Goal: Task Accomplishment & Management: Use online tool/utility

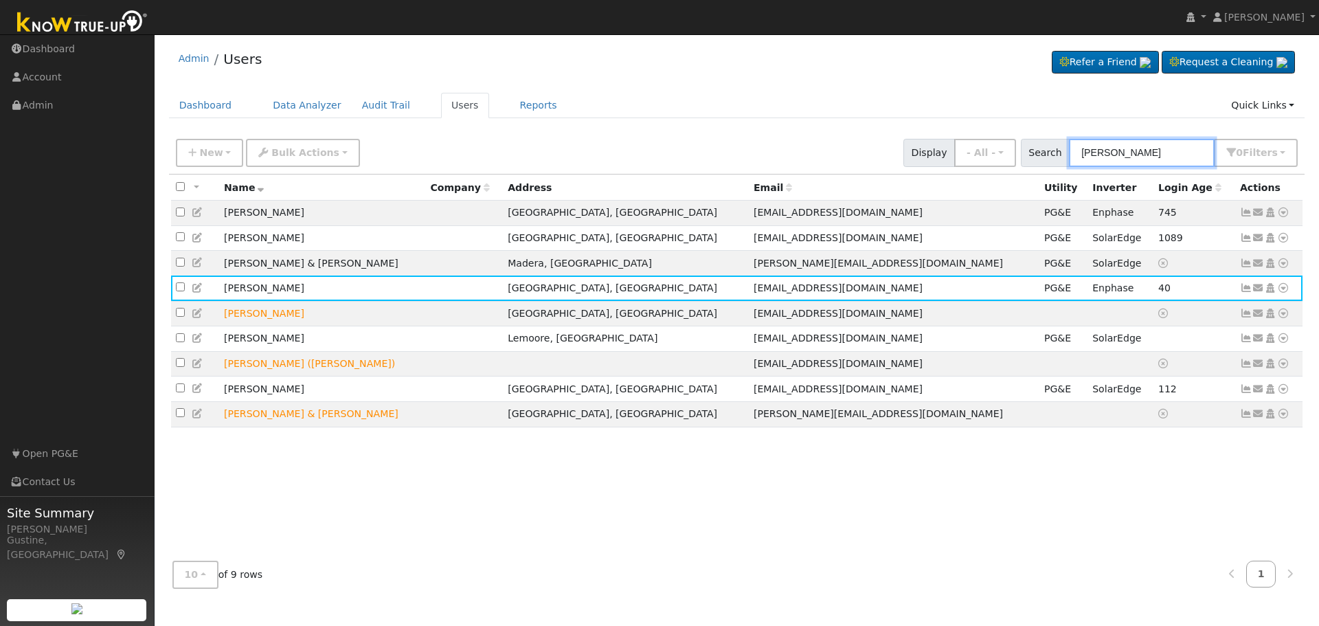
click at [1141, 146] on input "bustamante" at bounding box center [1142, 153] width 146 height 28
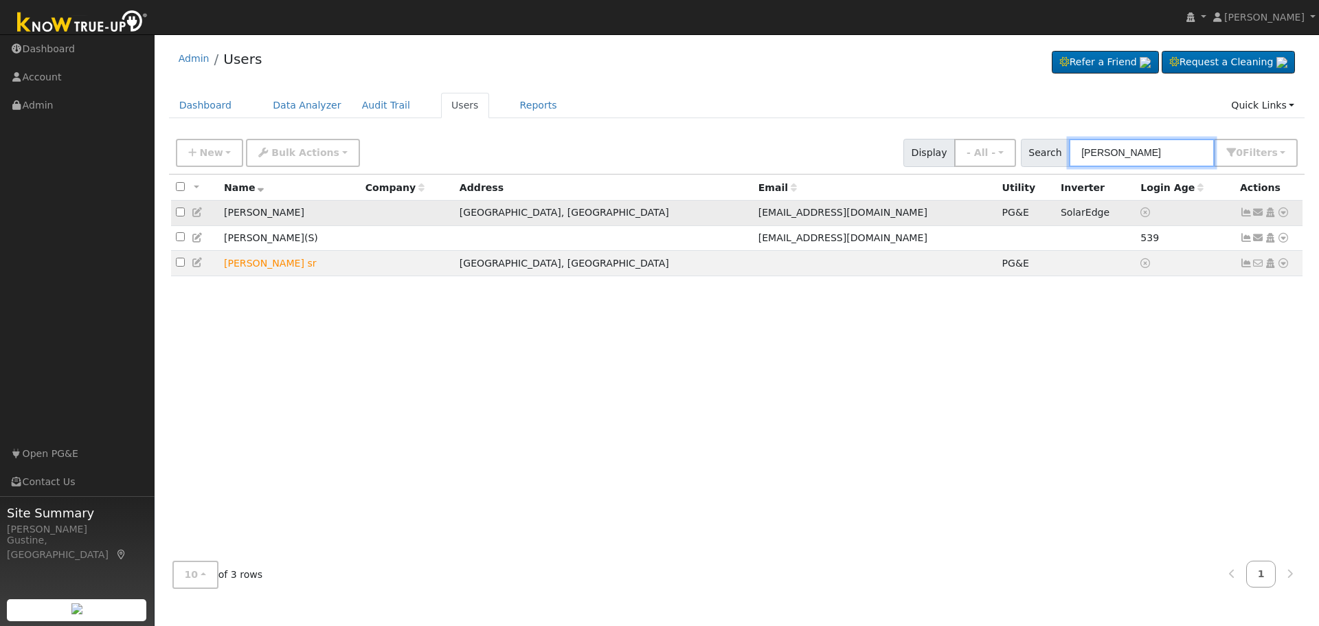
type input "[PERSON_NAME]"
click at [1242, 217] on icon at bounding box center [1246, 212] width 12 height 10
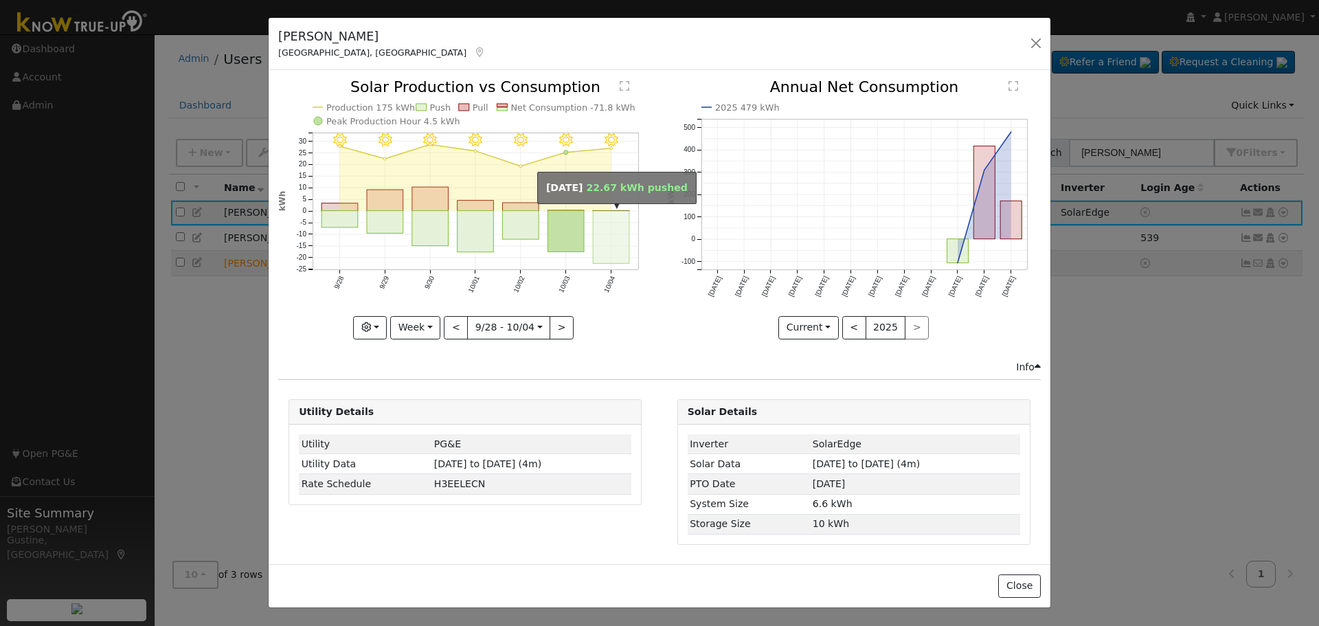
click at [598, 231] on rect "onclick=""" at bounding box center [611, 237] width 36 height 53
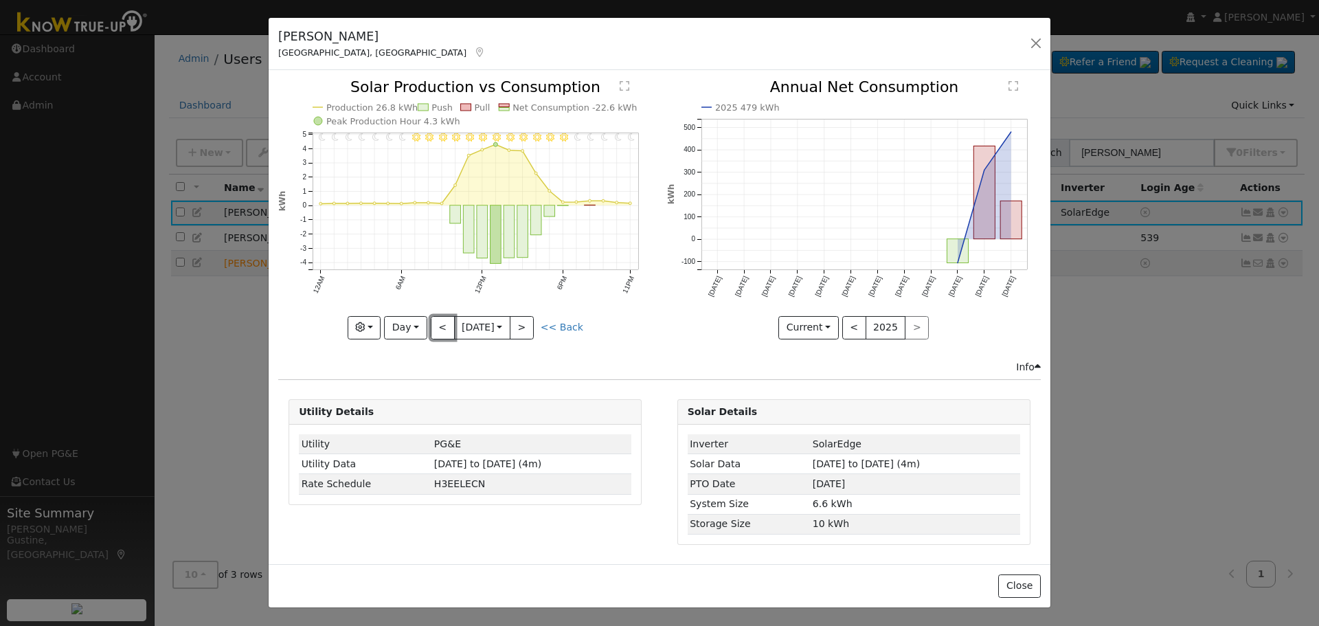
click at [442, 319] on button "<" at bounding box center [443, 327] width 24 height 23
type input "[DATE]"
click at [374, 320] on button "button" at bounding box center [365, 327] width 34 height 23
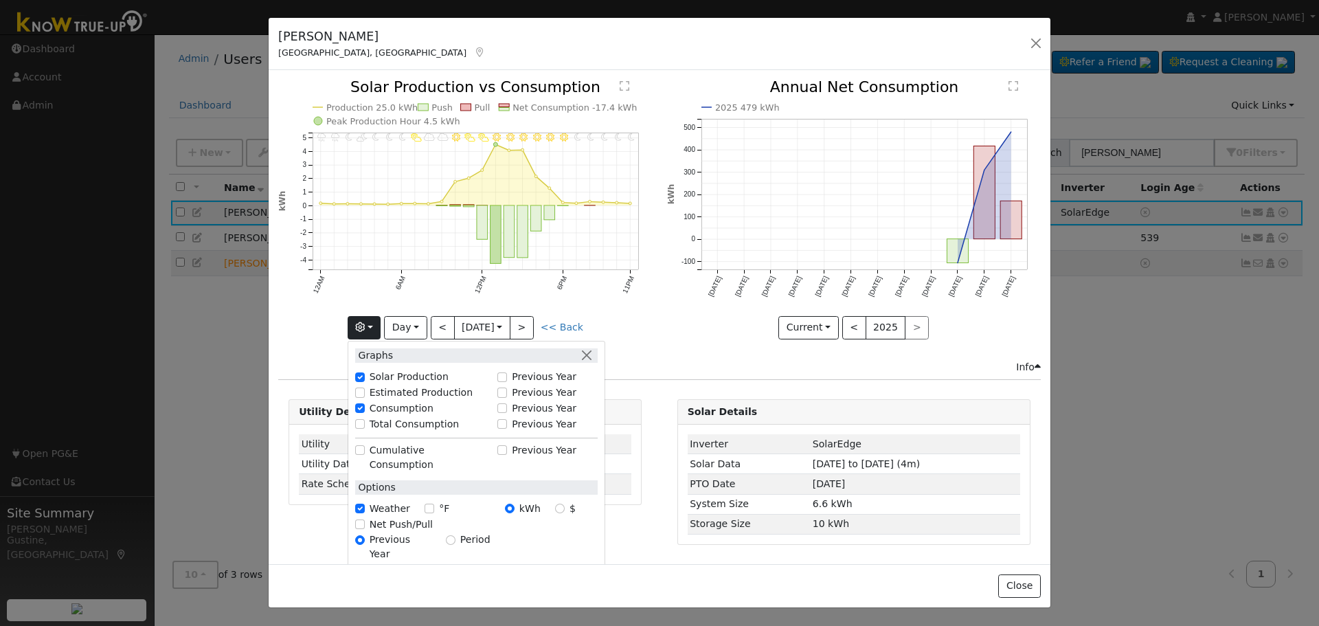
click at [763, 365] on div "Info" at bounding box center [659, 367] width 777 height 14
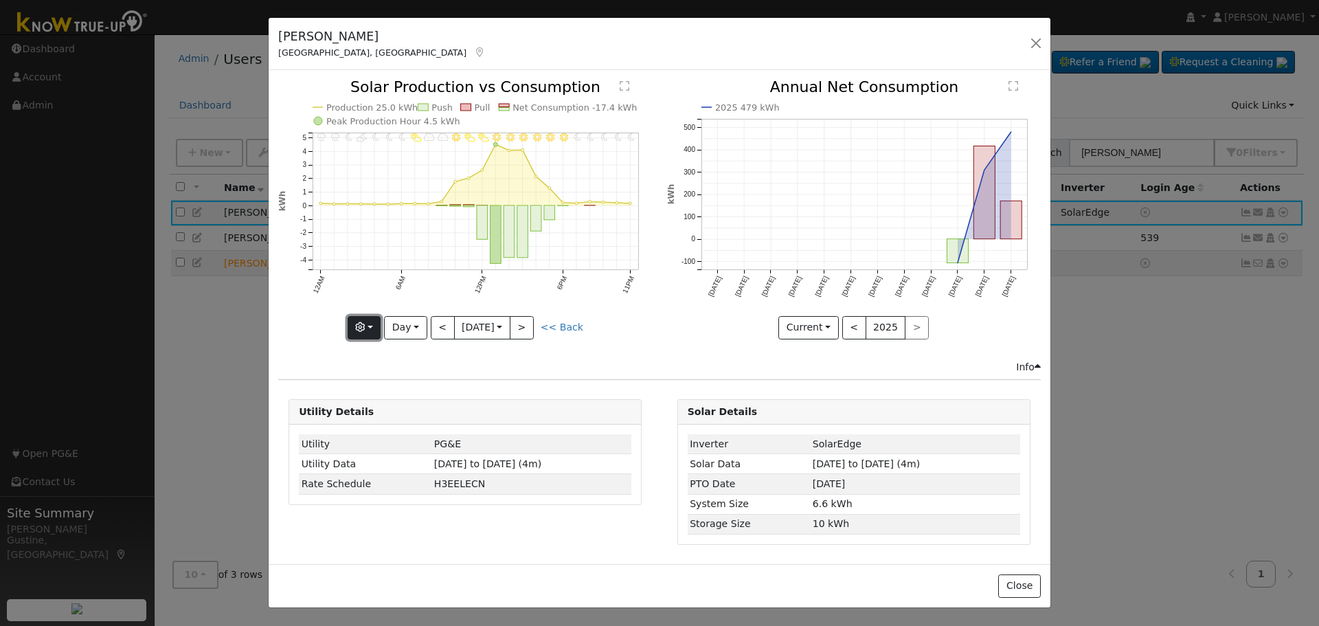
click at [380, 323] on button "button" at bounding box center [365, 327] width 34 height 23
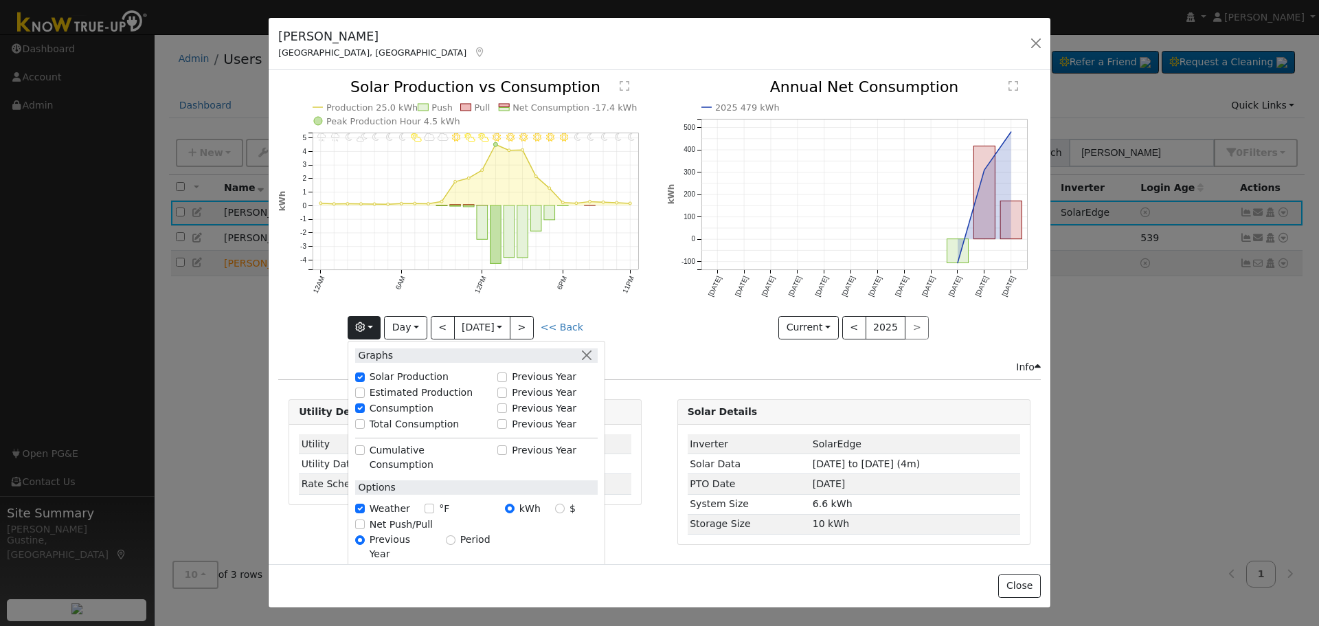
drag, startPoint x: 668, startPoint y: 348, endPoint x: 760, endPoint y: 306, distance: 100.8
click at [668, 348] on div "2025 479 kWh Oct '24 Nov '24 Dec '24 Jan '25 Feb '25 Mar '25 Apr '25 May '25 Ju…" at bounding box center [853, 220] width 388 height 280
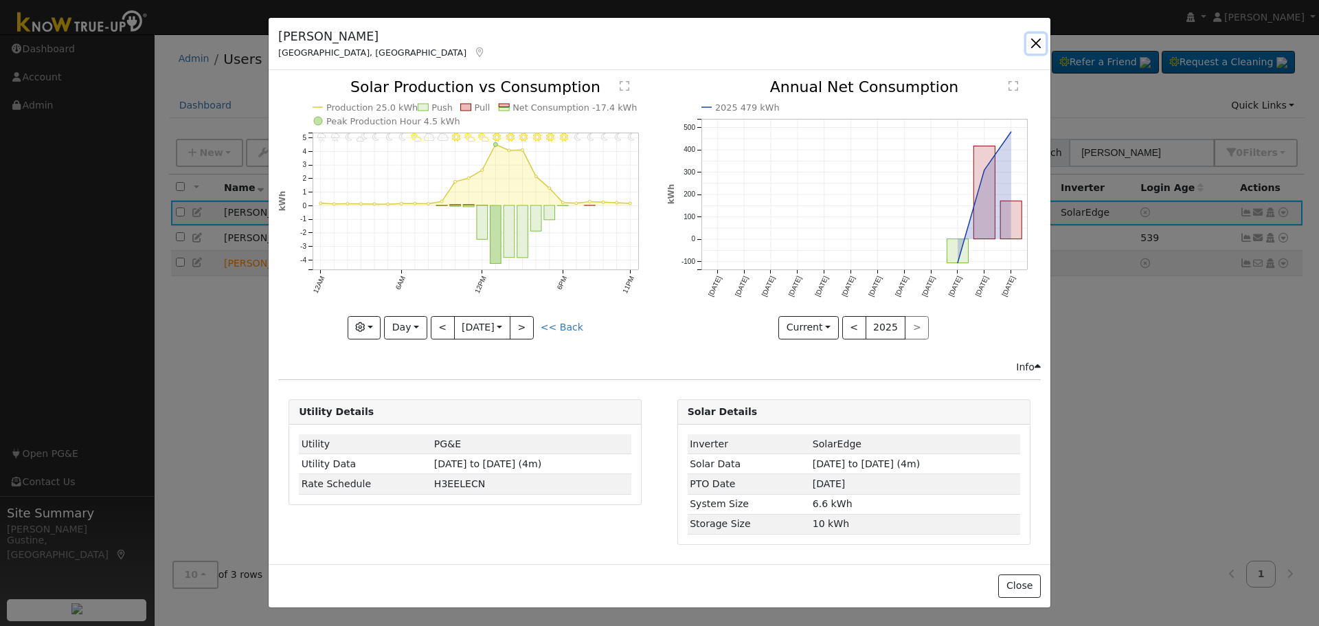
click at [1032, 46] on button "button" at bounding box center [1035, 43] width 19 height 19
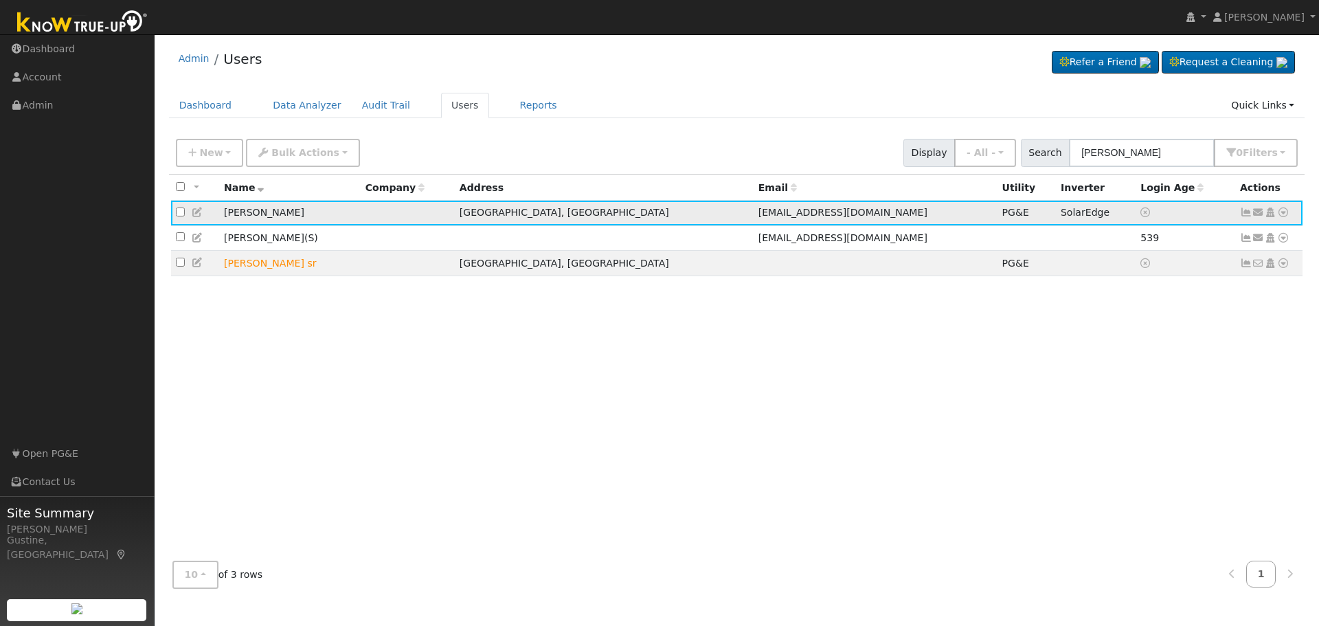
click at [1282, 216] on icon at bounding box center [1283, 212] width 12 height 10
click at [1251, 232] on link "Data Analyzer" at bounding box center [1238, 236] width 100 height 19
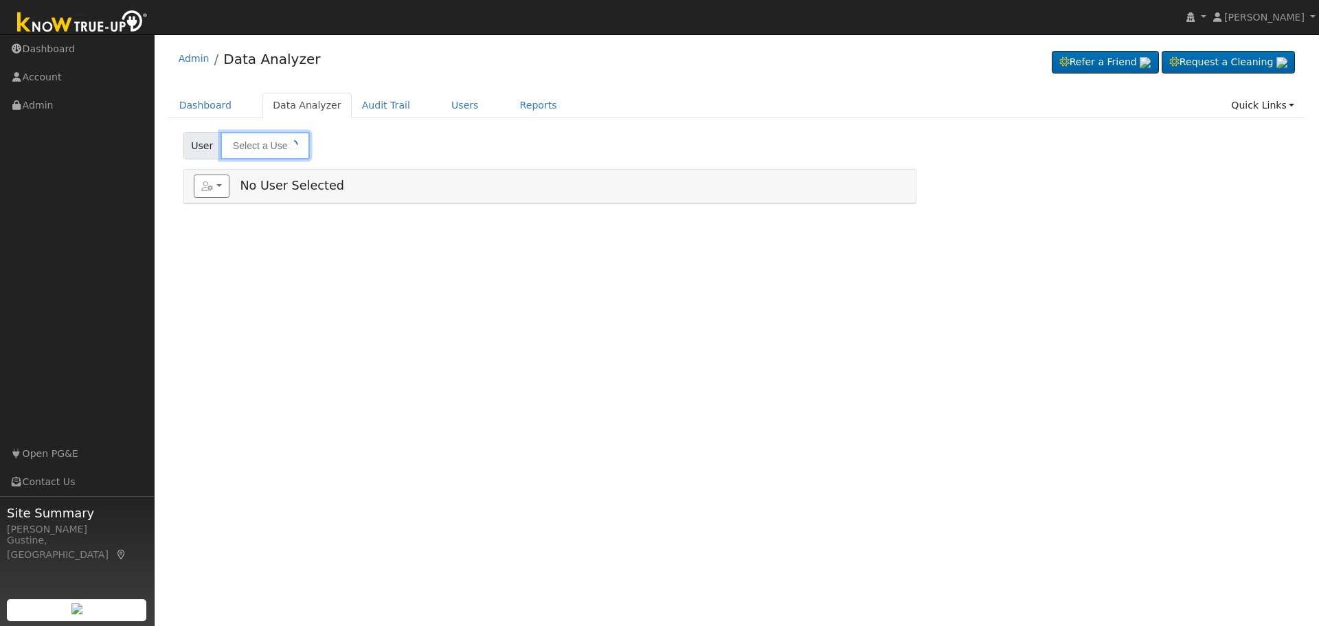
type input "[PERSON_NAME]"
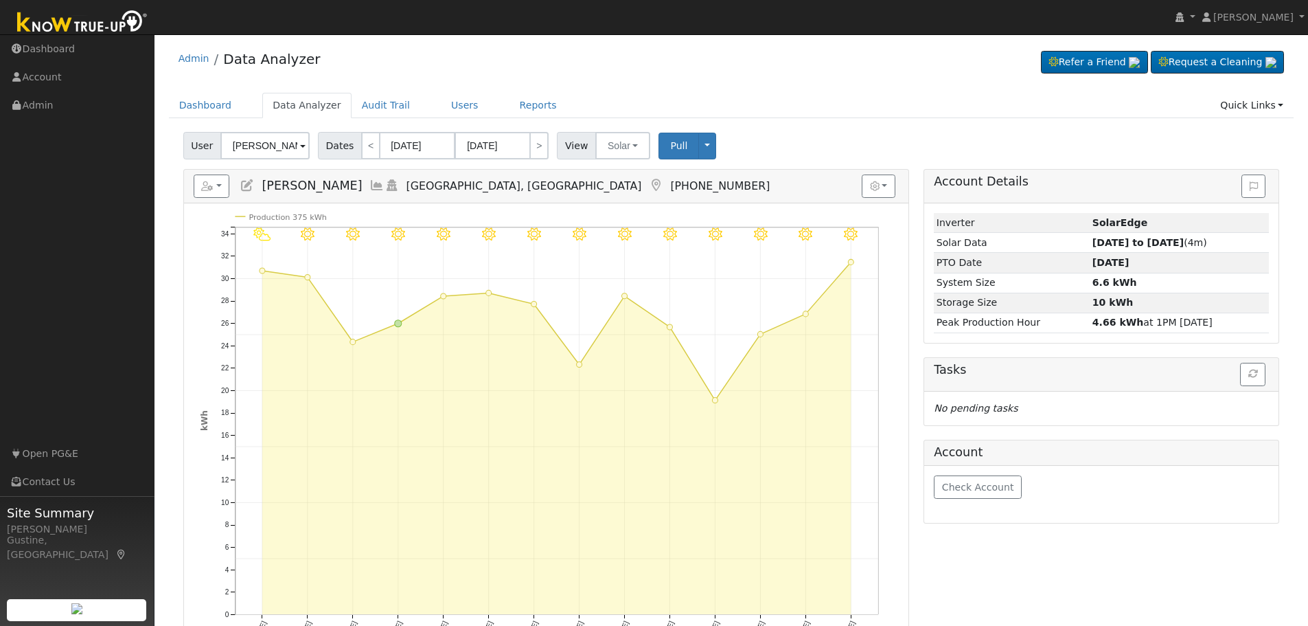
click at [369, 185] on icon at bounding box center [376, 185] width 15 height 12
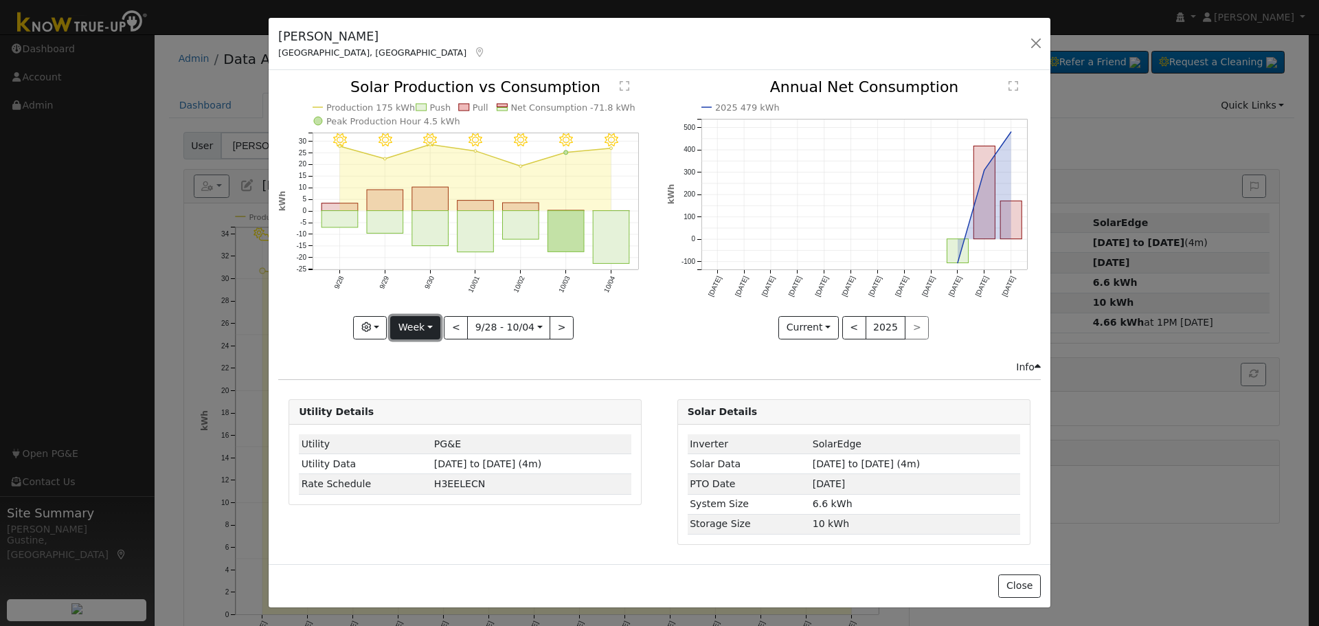
click at [398, 328] on button "Week" at bounding box center [415, 327] width 50 height 23
click at [455, 413] on link "Year" at bounding box center [438, 413] width 95 height 19
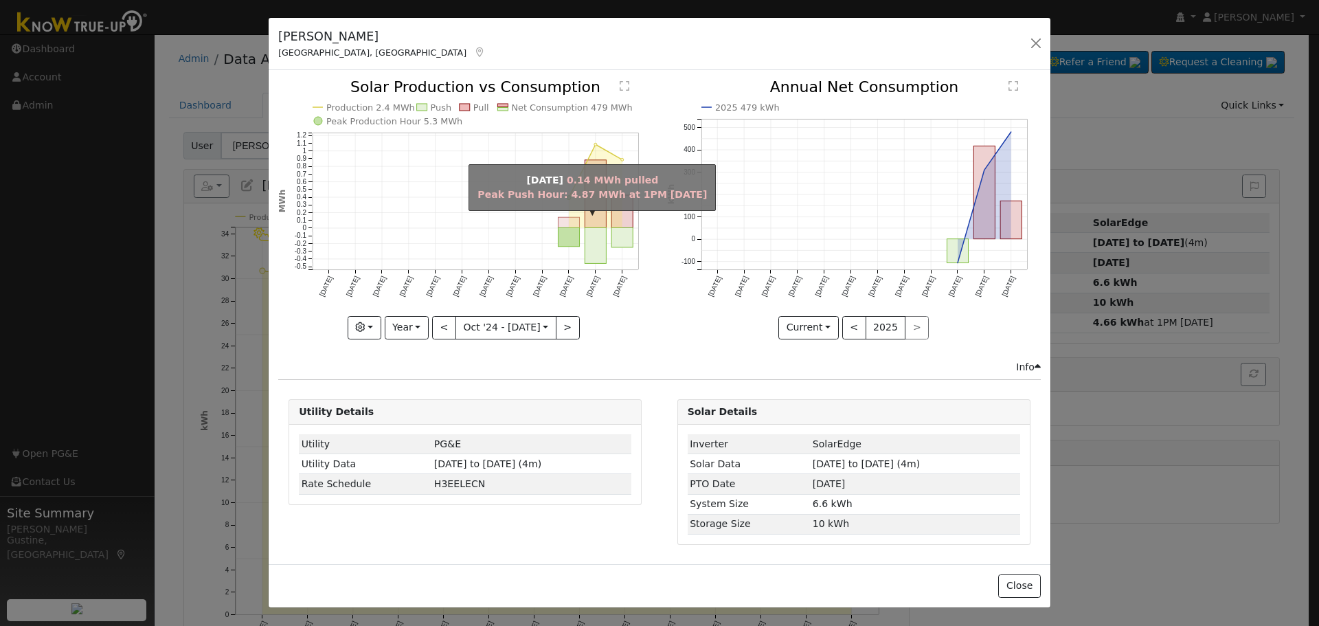
click at [567, 221] on rect "onclick=""" at bounding box center [568, 223] width 21 height 10
type input "2025-07-01"
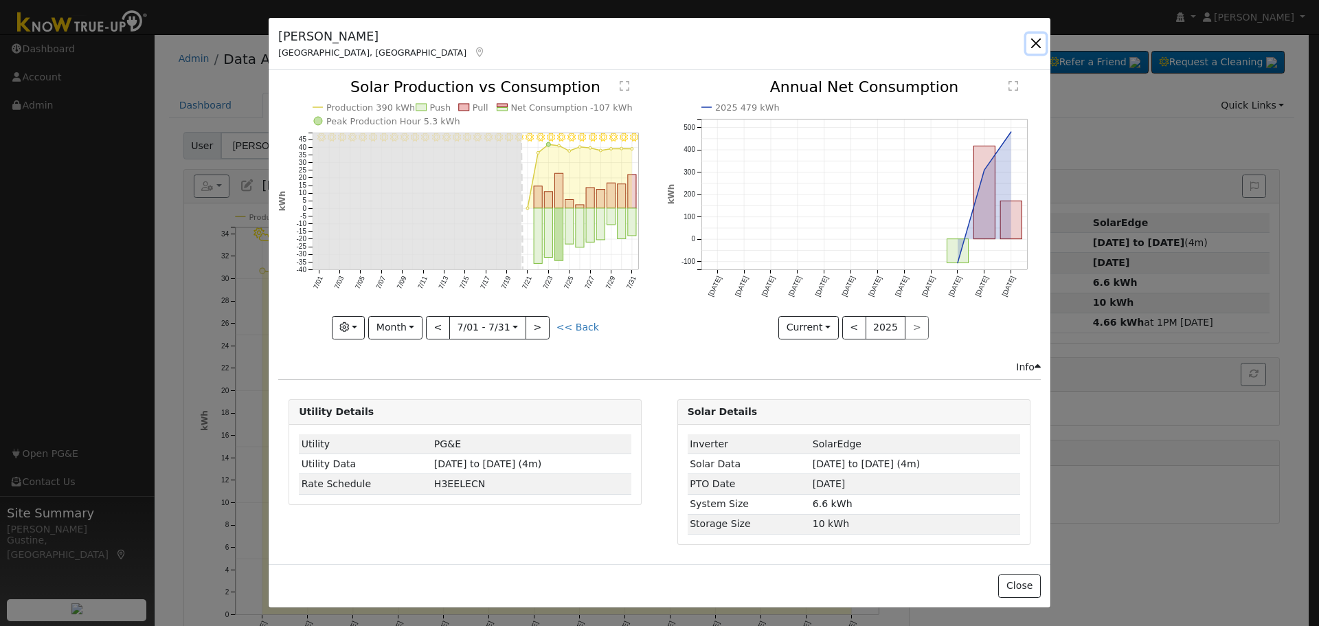
click at [1035, 36] on button "button" at bounding box center [1035, 43] width 19 height 19
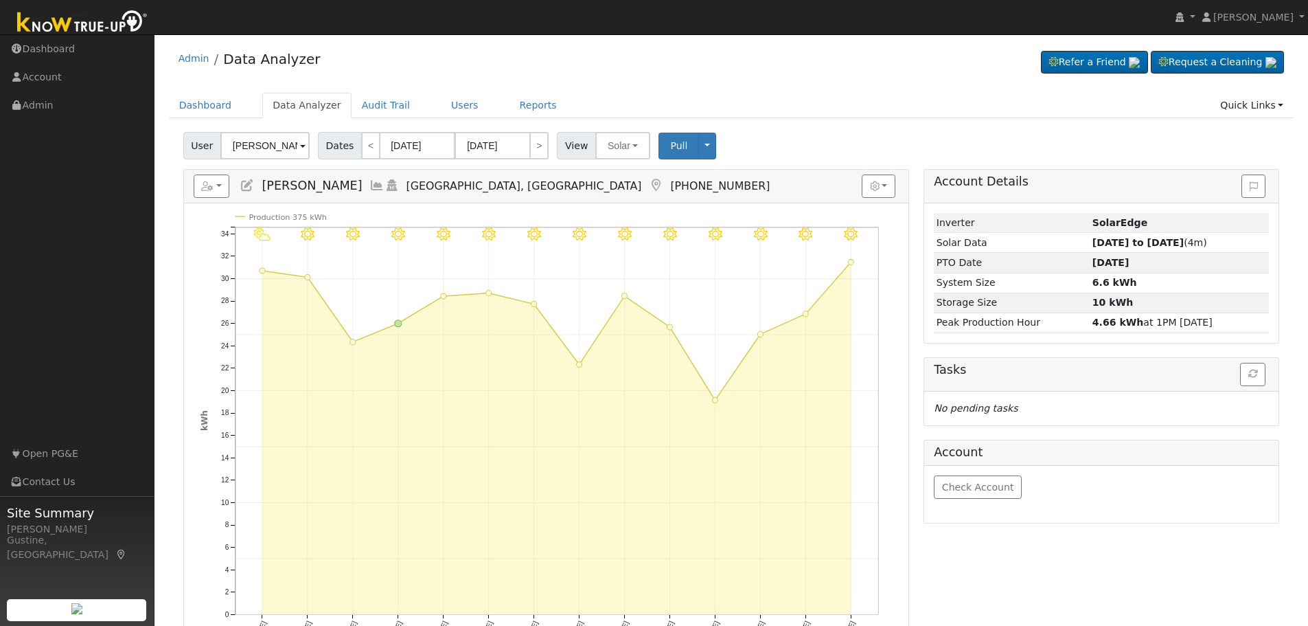
click at [369, 183] on icon at bounding box center [376, 185] width 15 height 12
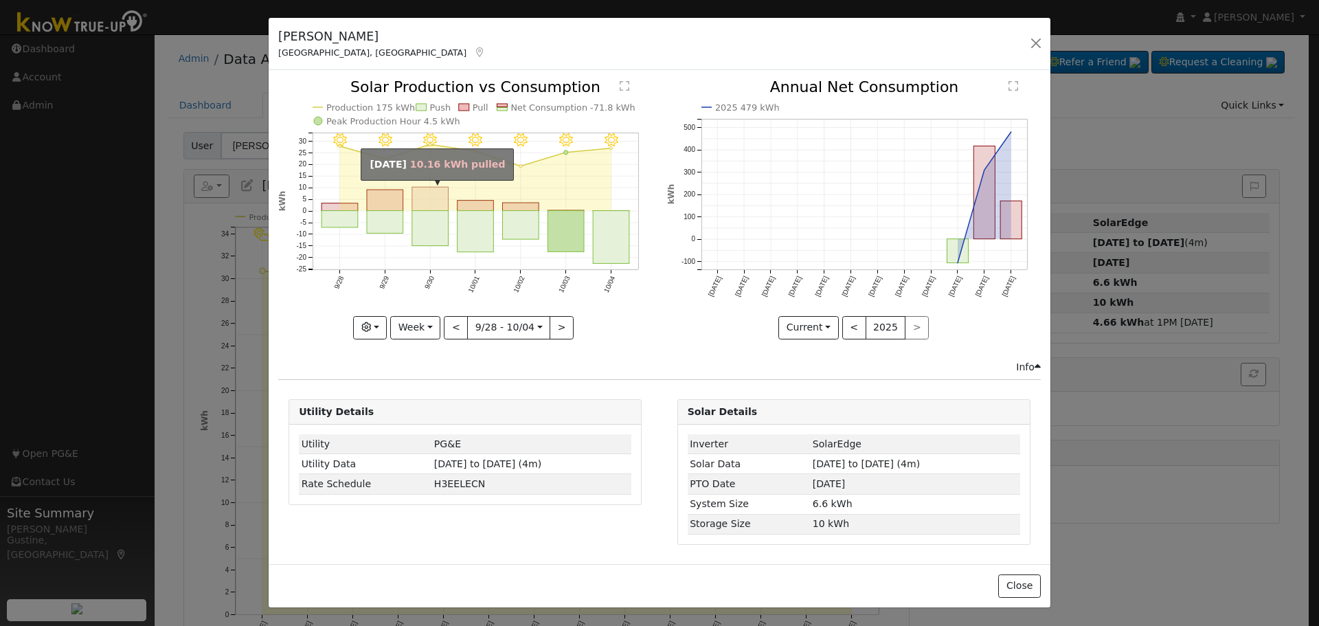
click at [440, 202] on rect "onclick=""" at bounding box center [430, 198] width 36 height 23
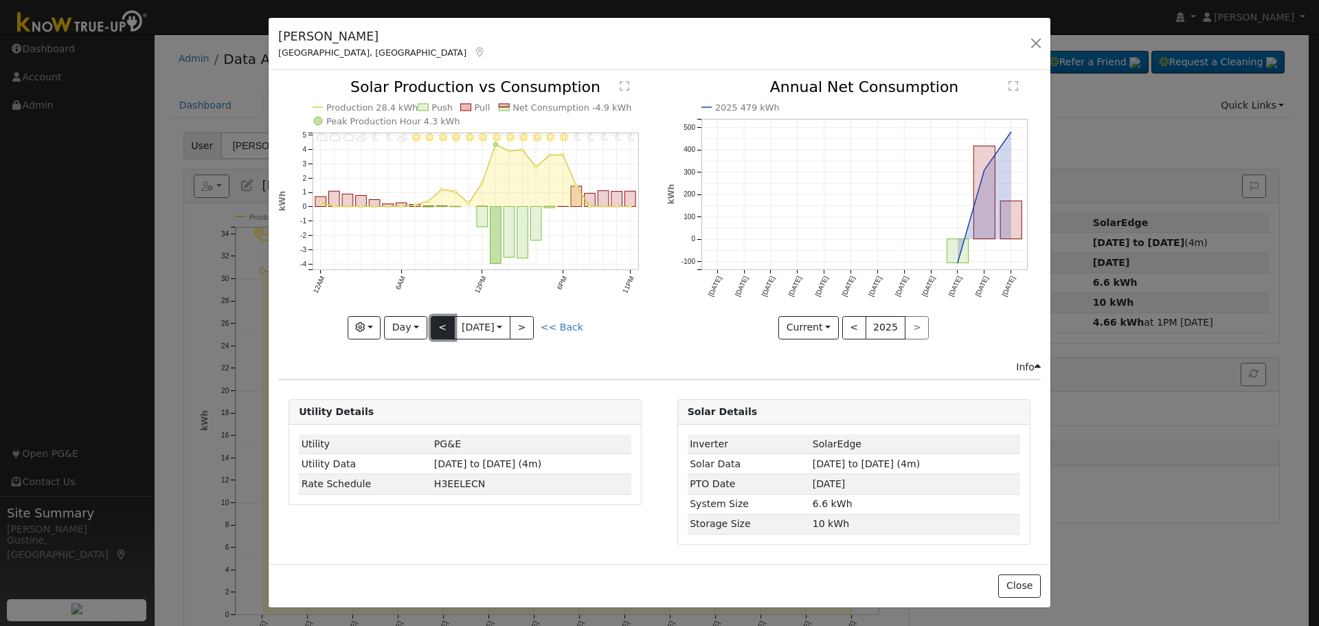
click at [444, 330] on button "<" at bounding box center [443, 327] width 24 height 23
drag, startPoint x: 442, startPoint y: 330, endPoint x: 418, endPoint y: 339, distance: 26.5
click at [431, 335] on button "<" at bounding box center [443, 327] width 24 height 23
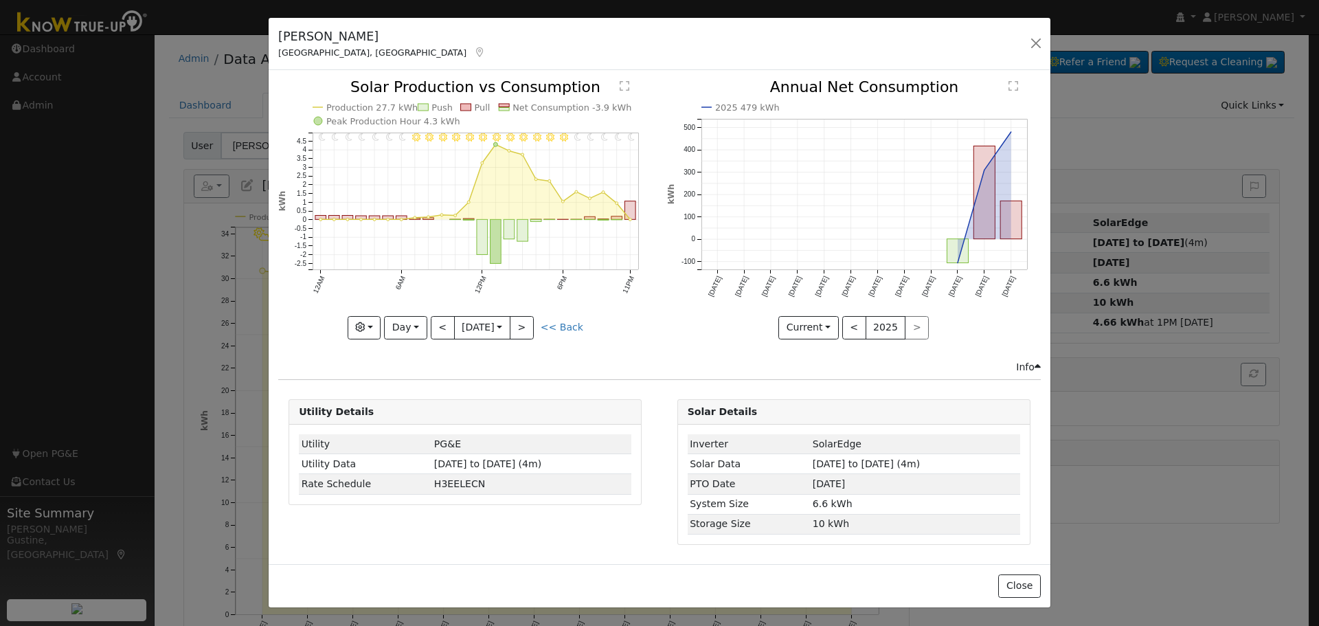
click at [416, 341] on div "11PM - Clear 10PM - Clear 9PM - Clear 8PM - Clear 7PM - Clear 6PM - Clear 5PM -…" at bounding box center [465, 220] width 388 height 280
click at [431, 330] on button "<" at bounding box center [443, 327] width 24 height 23
click at [442, 324] on div "11PM - MostlyClear 10PM - MostlyClear 9PM - Clear 8PM - Clear 7PM - Clear 6PM -…" at bounding box center [465, 209] width 374 height 259
click at [385, 317] on icon "11PM - MostlyClear 10PM - MostlyClear 9PM - Clear 8PM - Clear 7PM - Clear 6PM -…" at bounding box center [465, 209] width 374 height 258
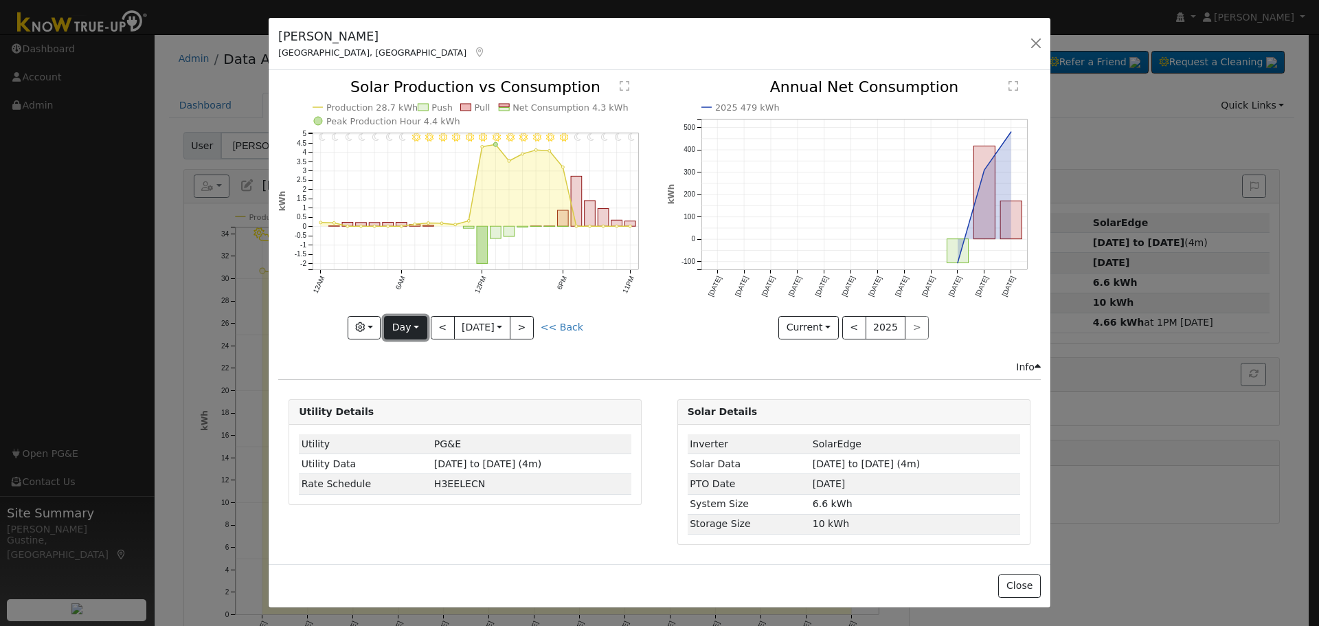
click at [392, 323] on button "Day" at bounding box center [405, 327] width 43 height 23
click at [431, 411] on link "Year" at bounding box center [432, 413] width 95 height 19
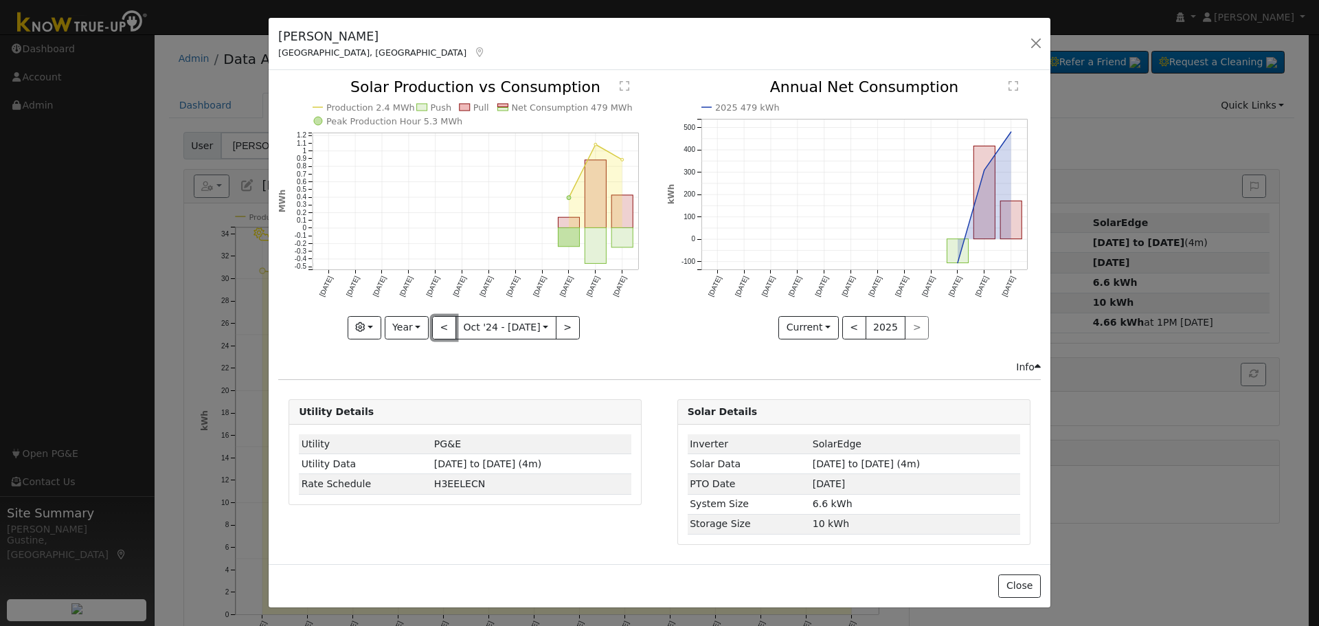
click at [455, 333] on button "<" at bounding box center [444, 327] width 24 height 23
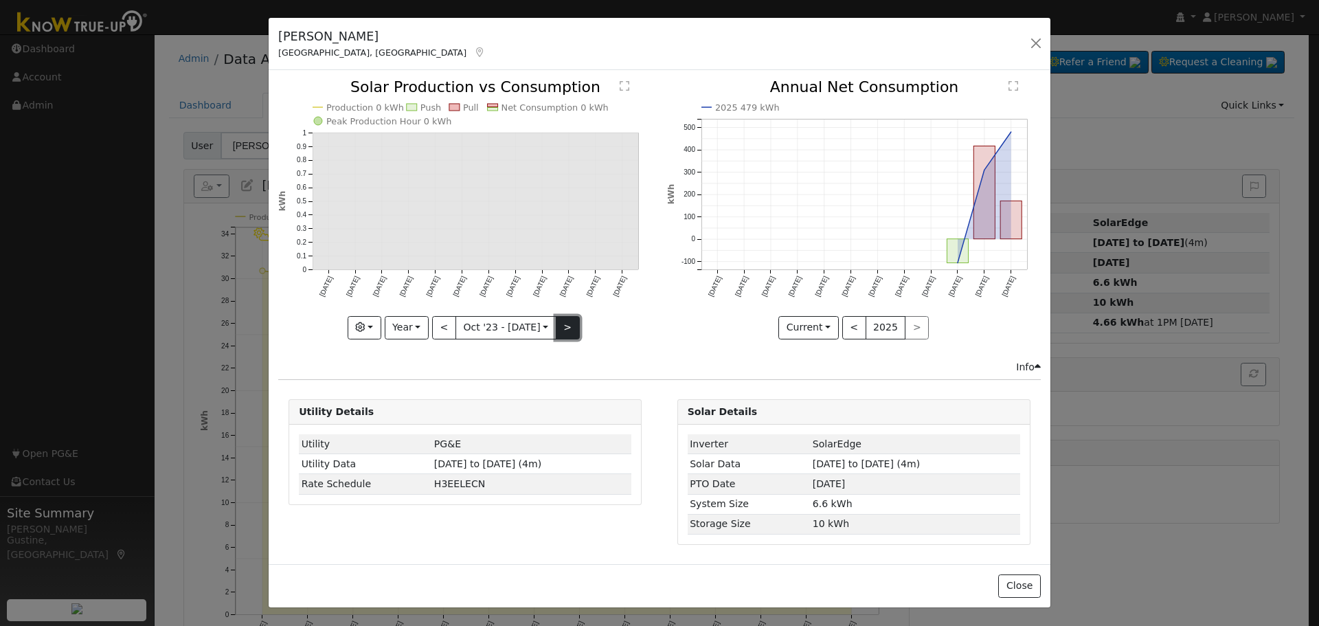
click at [566, 324] on button ">" at bounding box center [568, 327] width 24 height 23
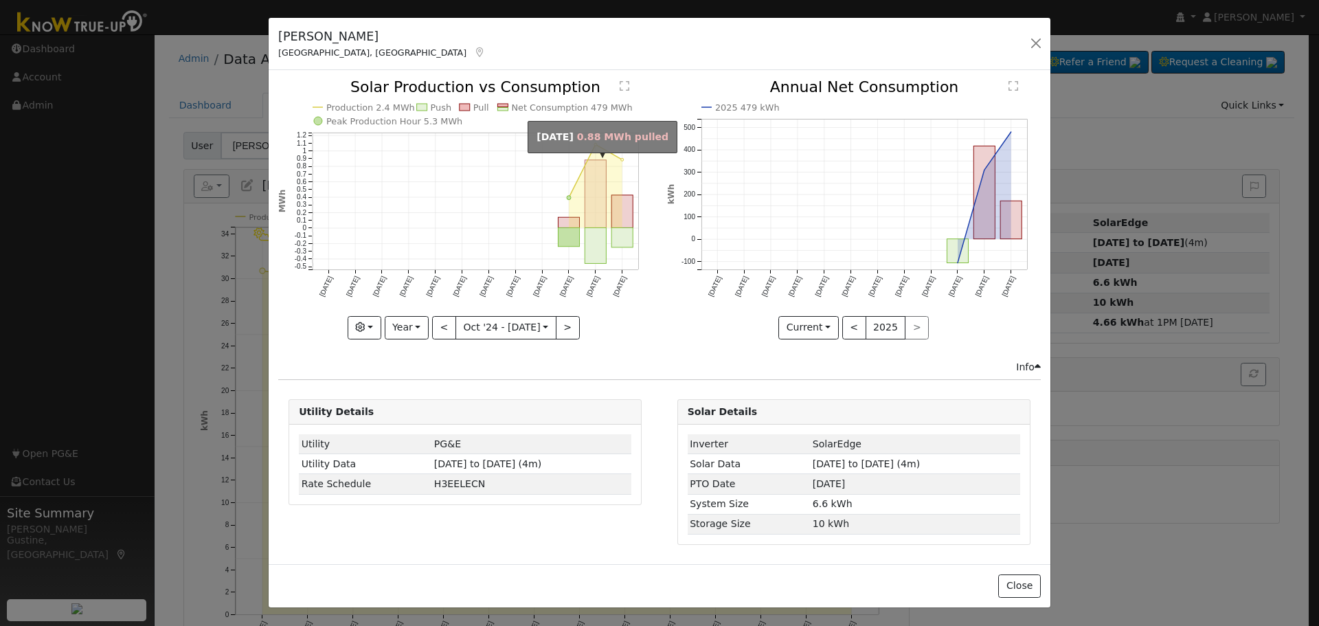
click at [594, 192] on rect "onclick=""" at bounding box center [595, 194] width 21 height 68
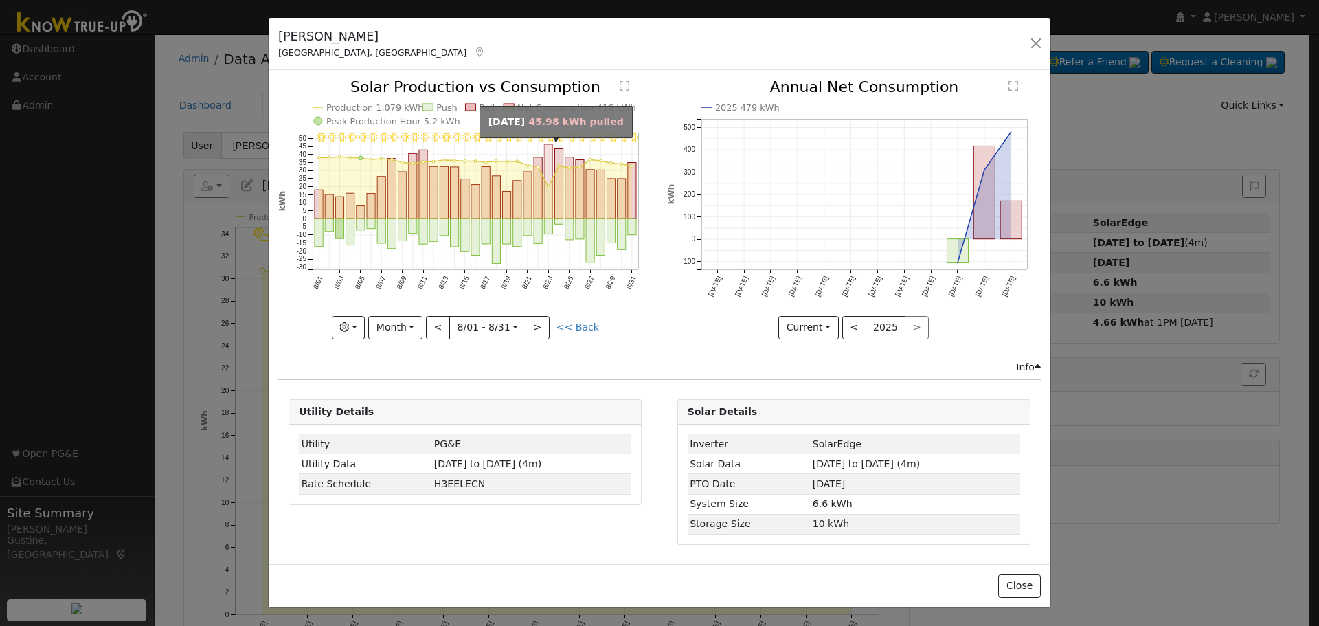
click at [549, 211] on rect "onclick=""" at bounding box center [549, 182] width 8 height 74
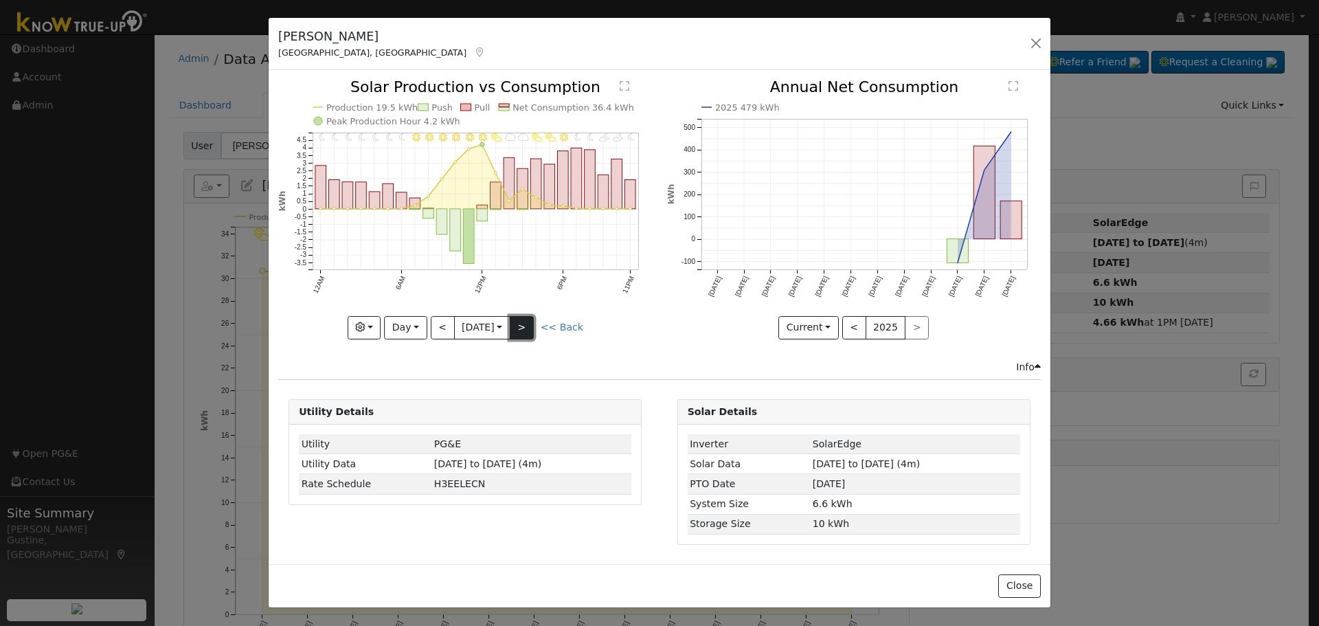
click at [523, 330] on button ">" at bounding box center [522, 327] width 24 height 23
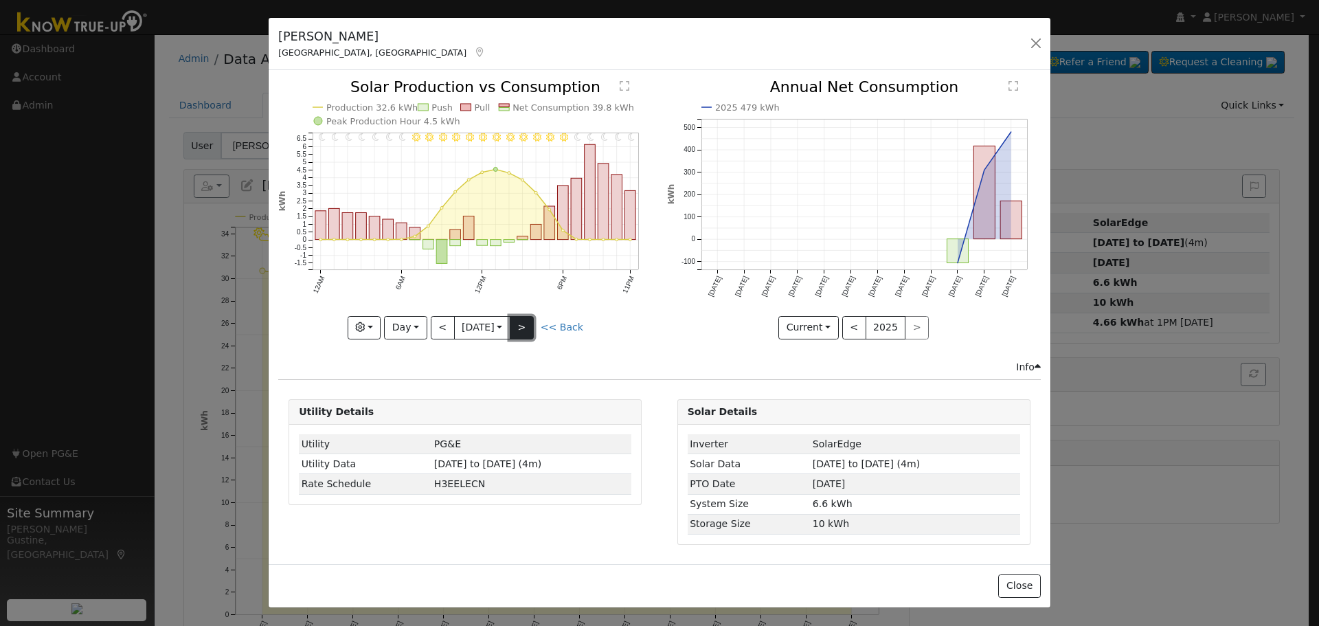
click at [523, 330] on button ">" at bounding box center [522, 327] width 24 height 23
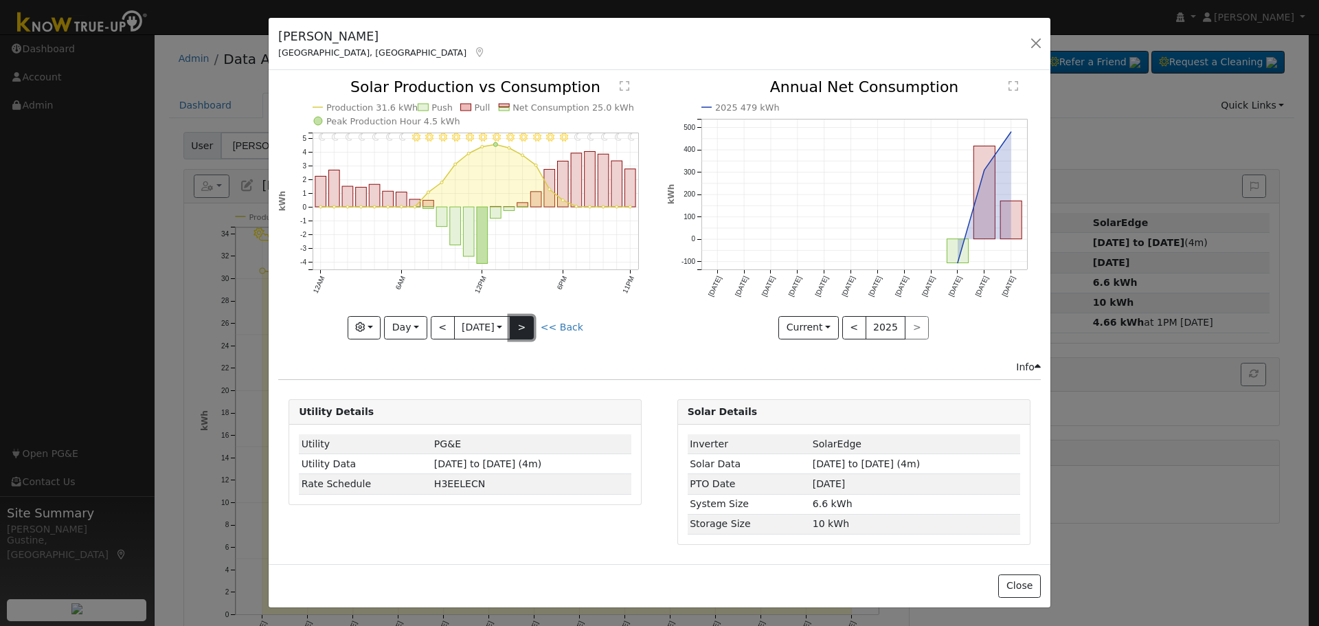
click at [522, 322] on button ">" at bounding box center [522, 327] width 24 height 23
click at [522, 323] on button ">" at bounding box center [522, 327] width 24 height 23
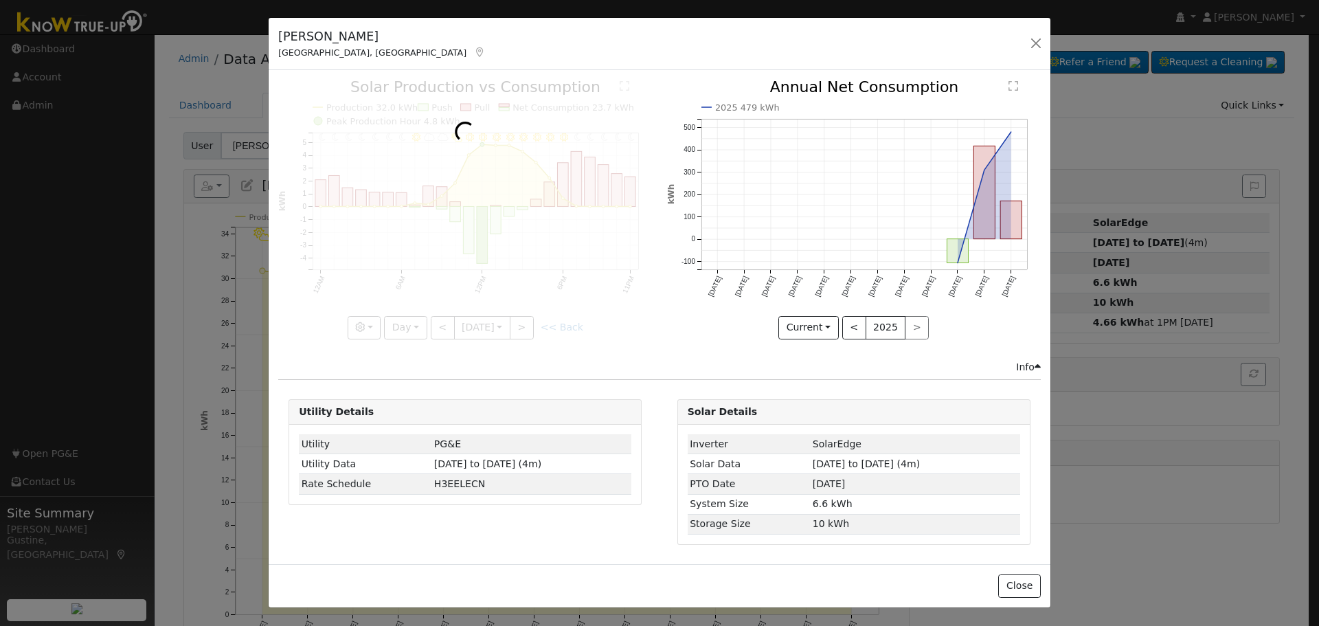
click at [522, 322] on div at bounding box center [465, 209] width 374 height 259
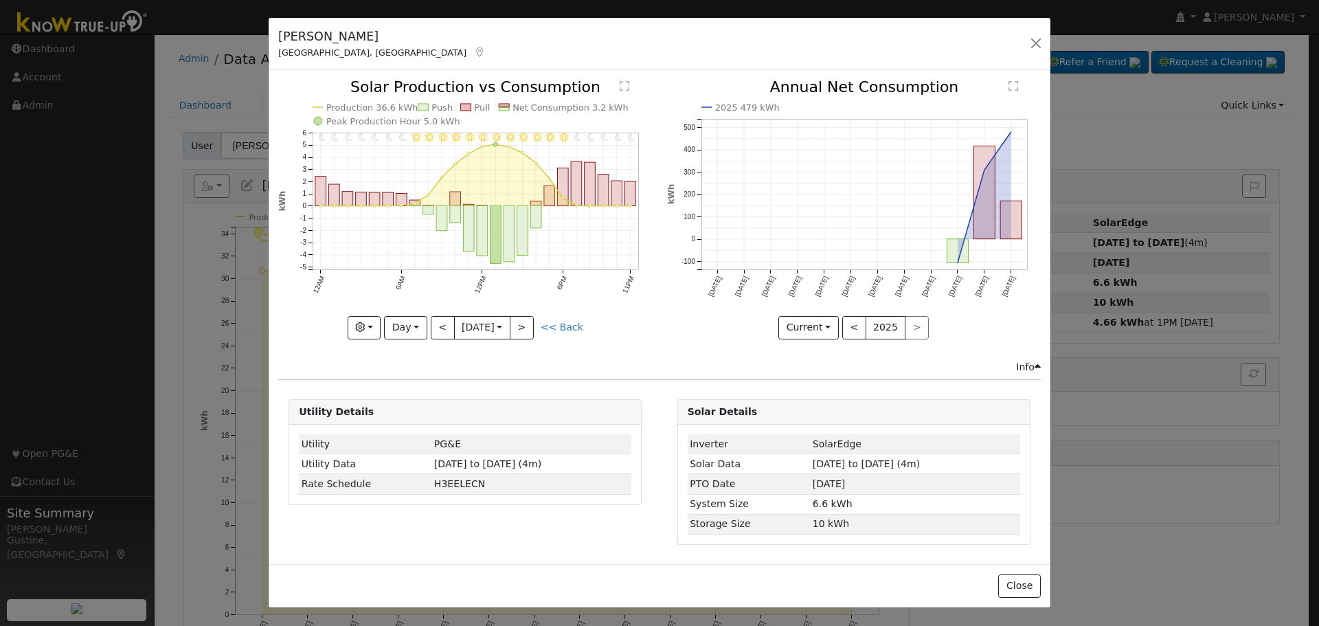
click at [522, 322] on div at bounding box center [465, 209] width 374 height 259
click at [522, 322] on button ">" at bounding box center [522, 327] width 24 height 23
click at [0, 0] on div at bounding box center [0, 0] width 0 height 0
click at [522, 322] on div at bounding box center [465, 209] width 374 height 259
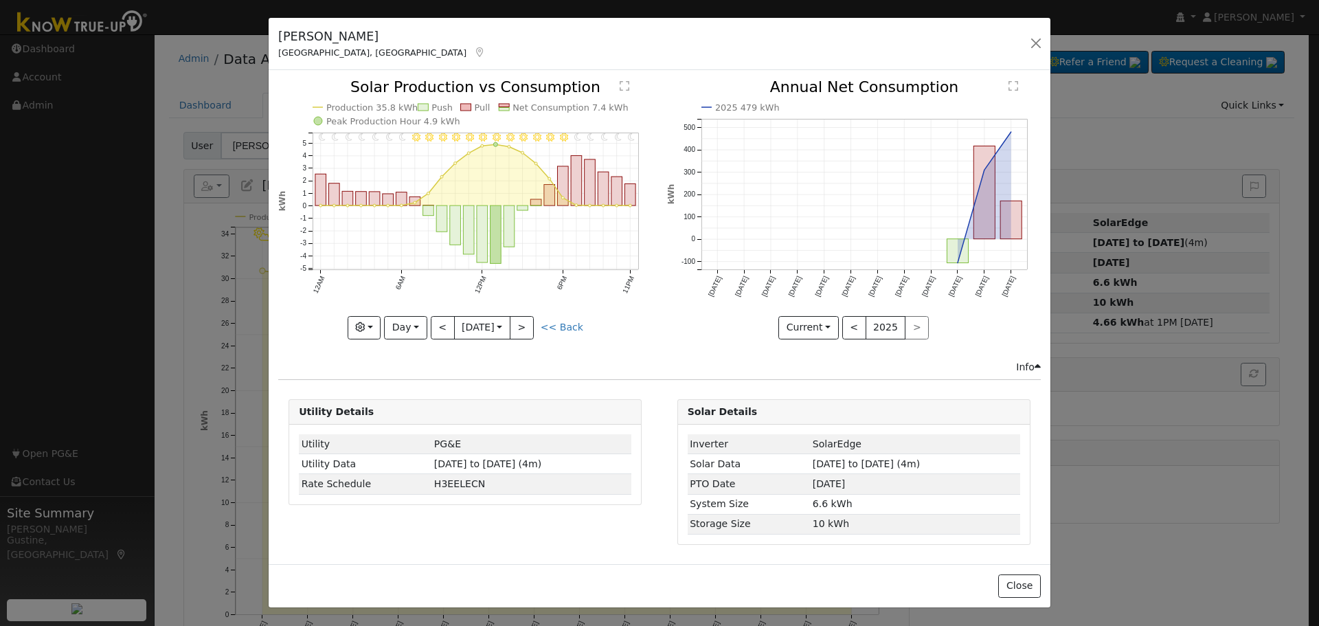
click at [522, 322] on div "11PM - MostlyClear 10PM - Clear 9PM - Clear 8PM - Clear 7PM - Clear 6PM - Clear…" at bounding box center [465, 209] width 374 height 259
click at [522, 322] on button ">" at bounding box center [522, 327] width 24 height 23
type input "2025-08-29"
click at [1032, 49] on button "button" at bounding box center [1035, 43] width 19 height 19
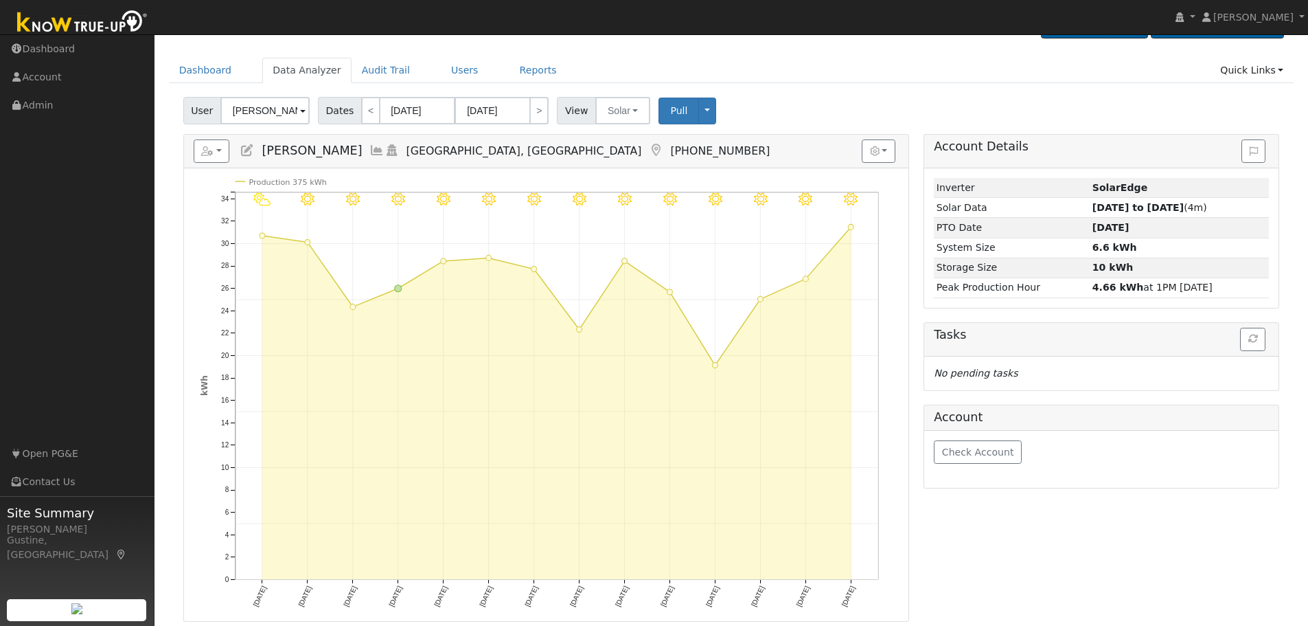
scroll to position [69, 0]
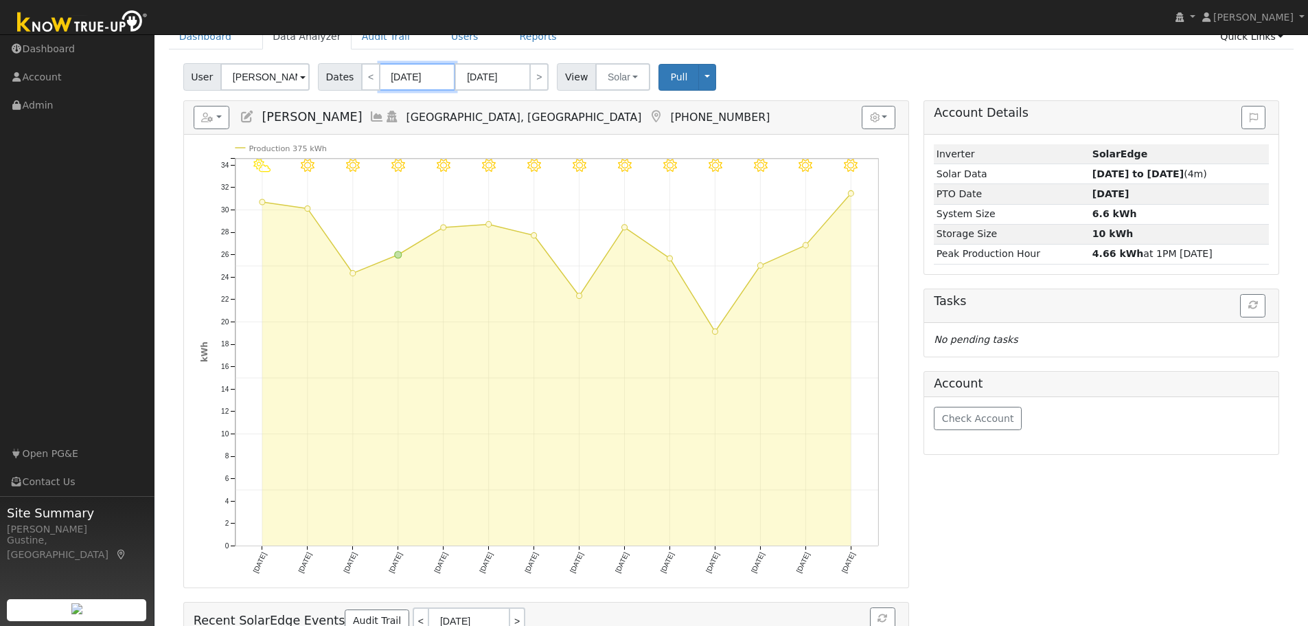
click at [420, 80] on input "09/22/2025" at bounding box center [418, 76] width 76 height 27
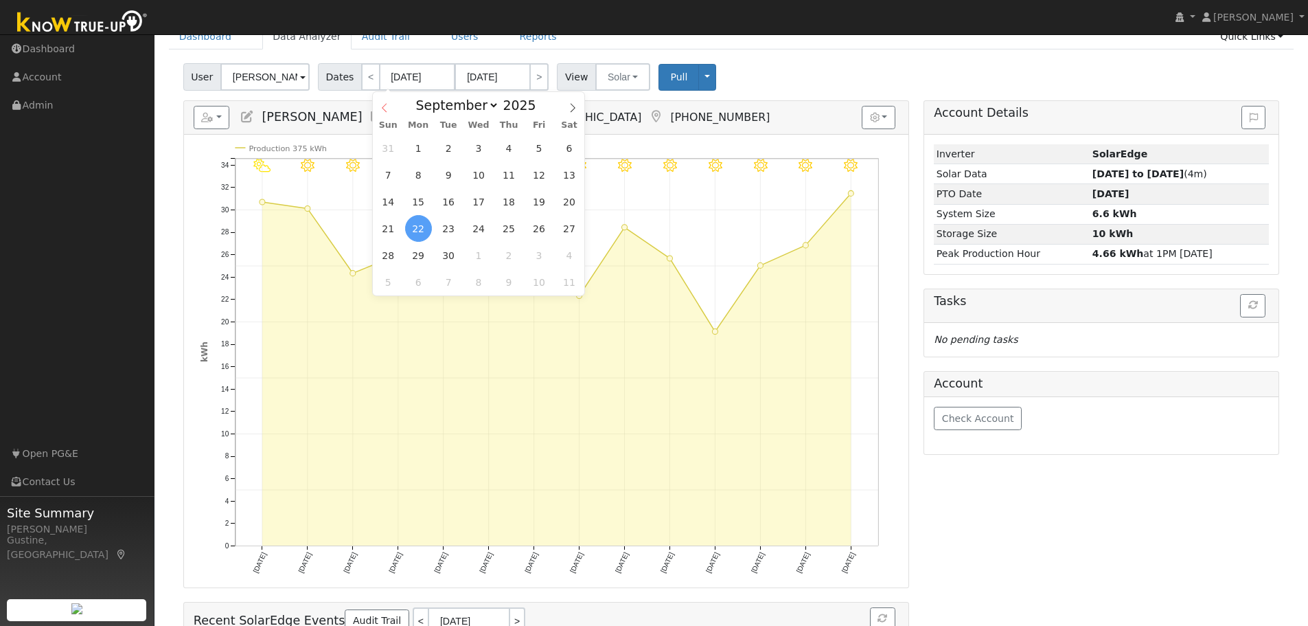
click at [385, 104] on icon at bounding box center [385, 108] width 10 height 10
select select "7"
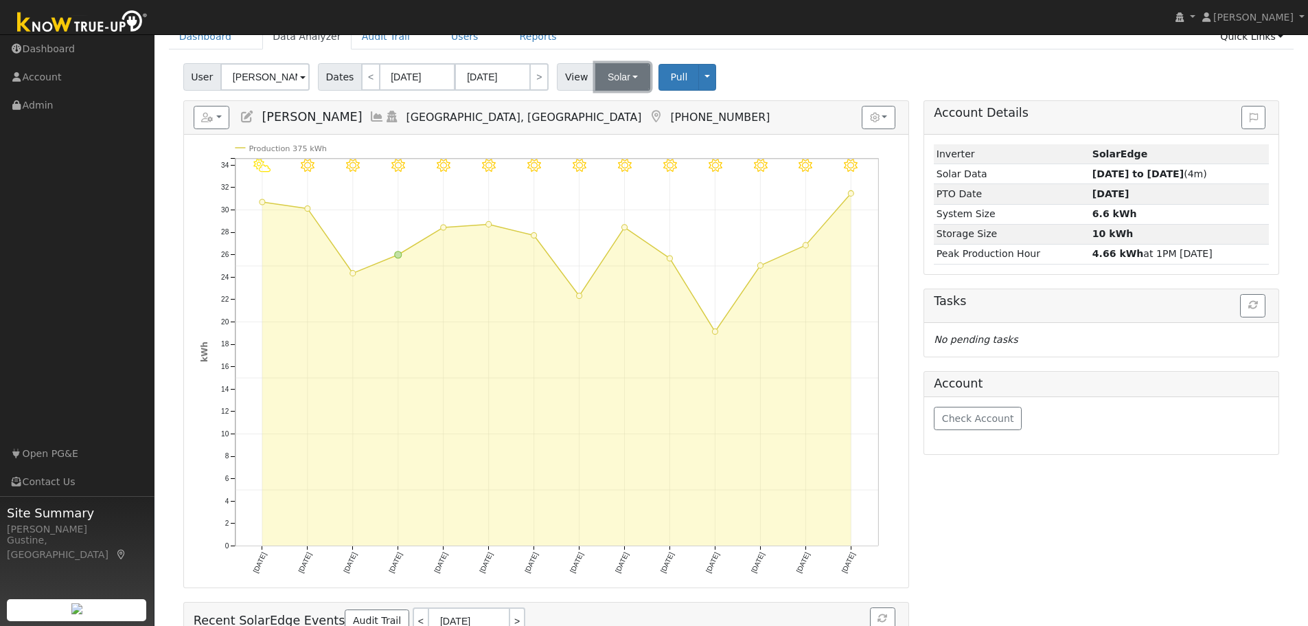
click at [627, 90] on button "Solar" at bounding box center [622, 76] width 55 height 27
click at [625, 111] on link "Utility" at bounding box center [640, 107] width 95 height 19
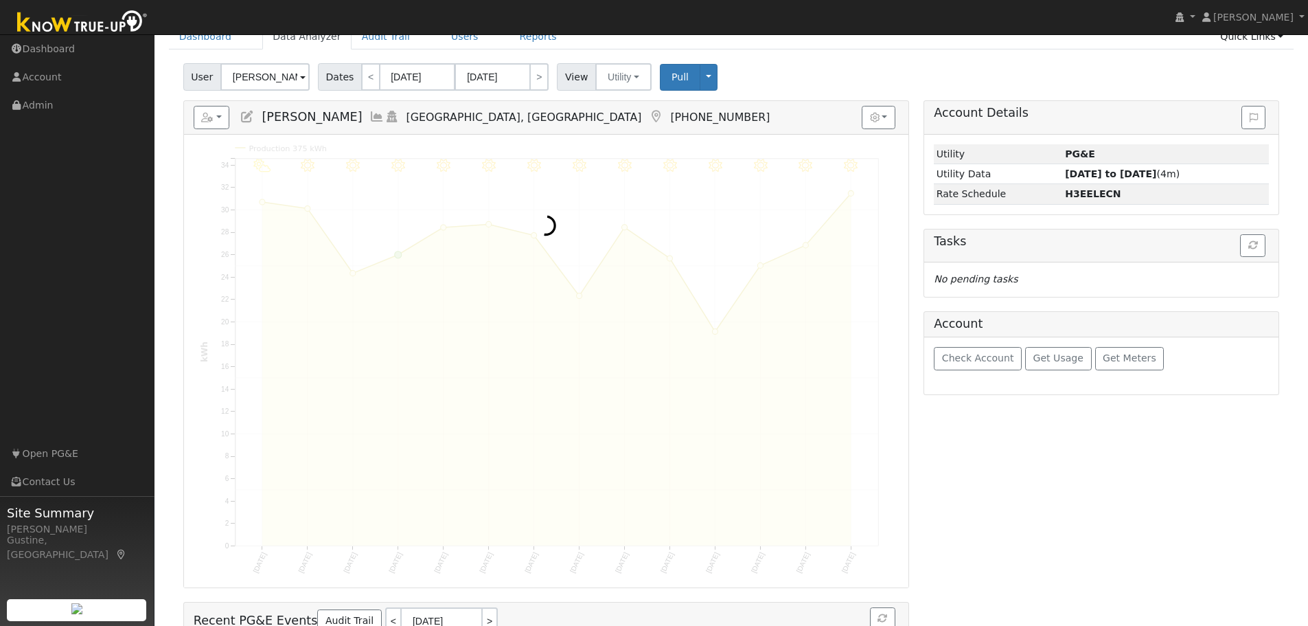
scroll to position [0, 0]
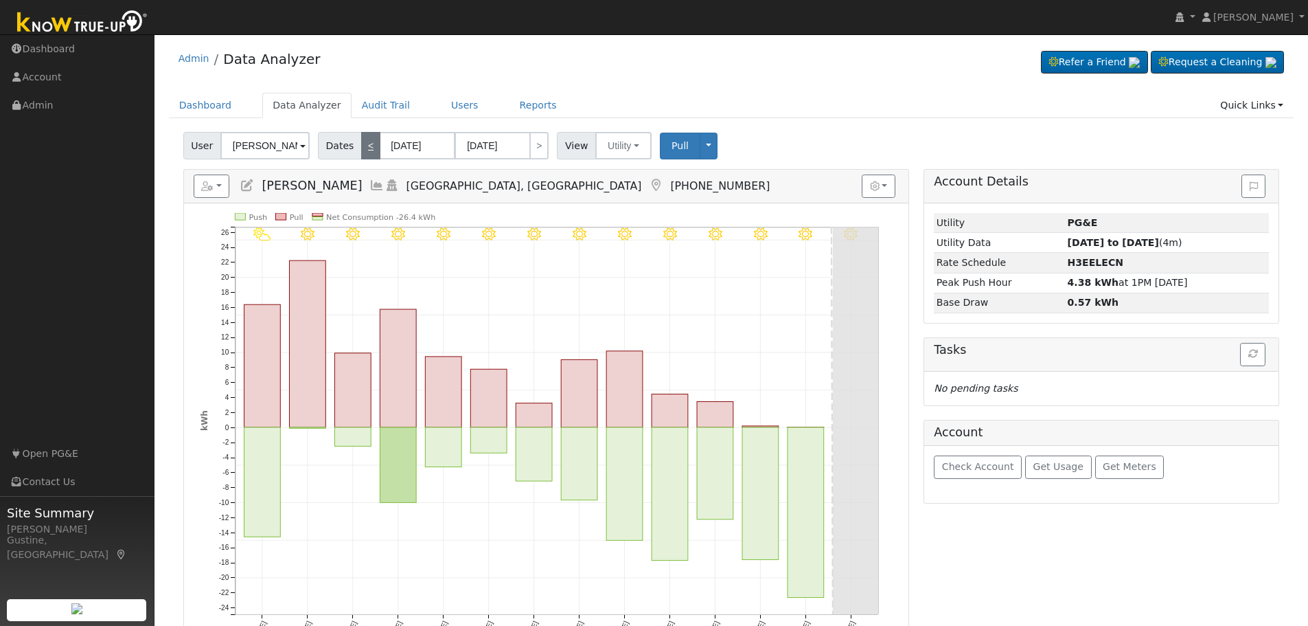
click at [361, 144] on link "<" at bounding box center [370, 145] width 19 height 27
type input "09/08/2025"
type input "09/21/2025"
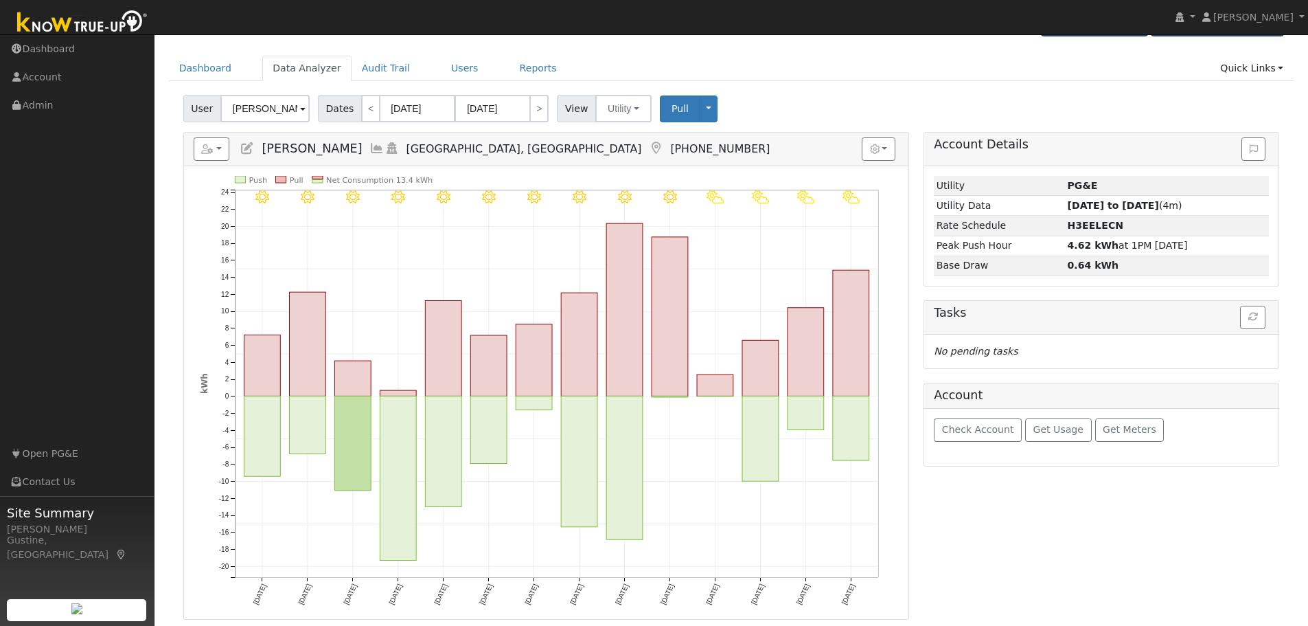
scroll to position [69, 0]
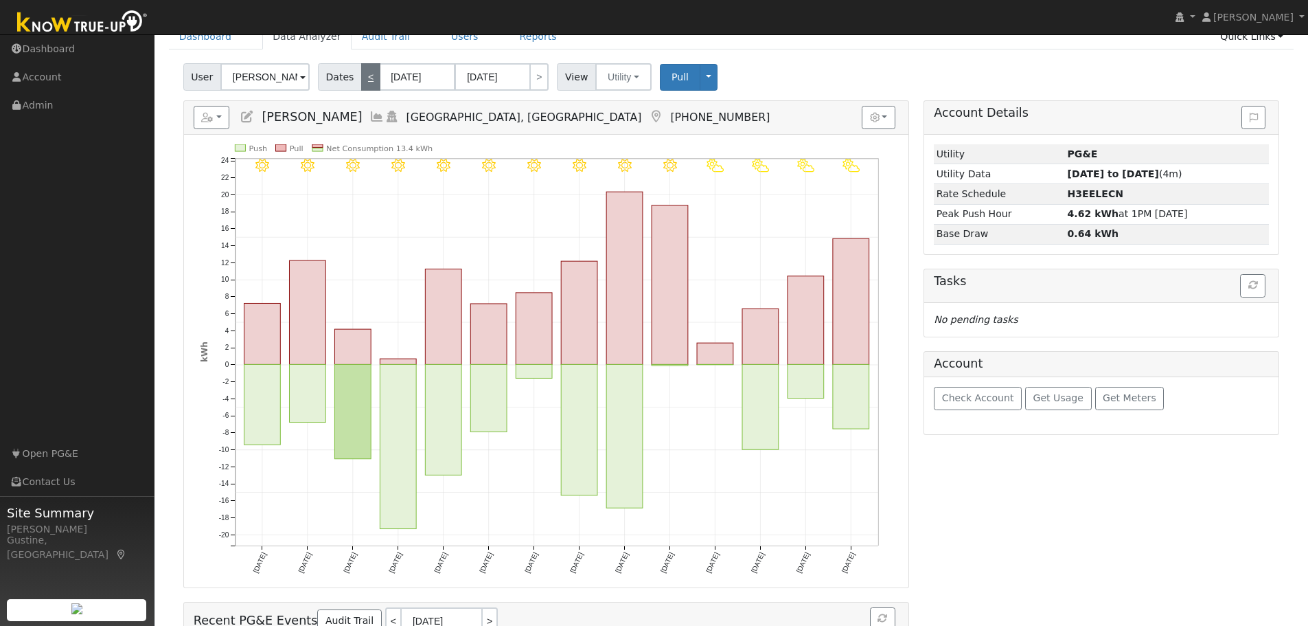
click at [366, 73] on link "<" at bounding box center [370, 76] width 19 height 27
type input "08/25/2025"
type input "09/07/2025"
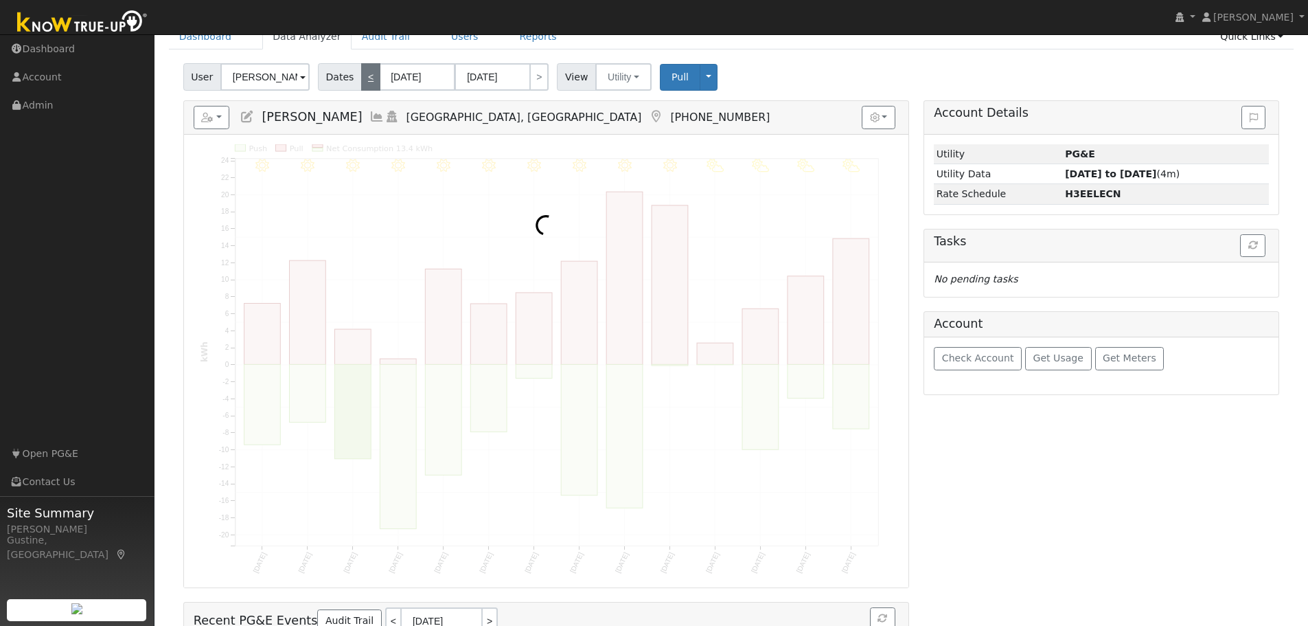
scroll to position [0, 0]
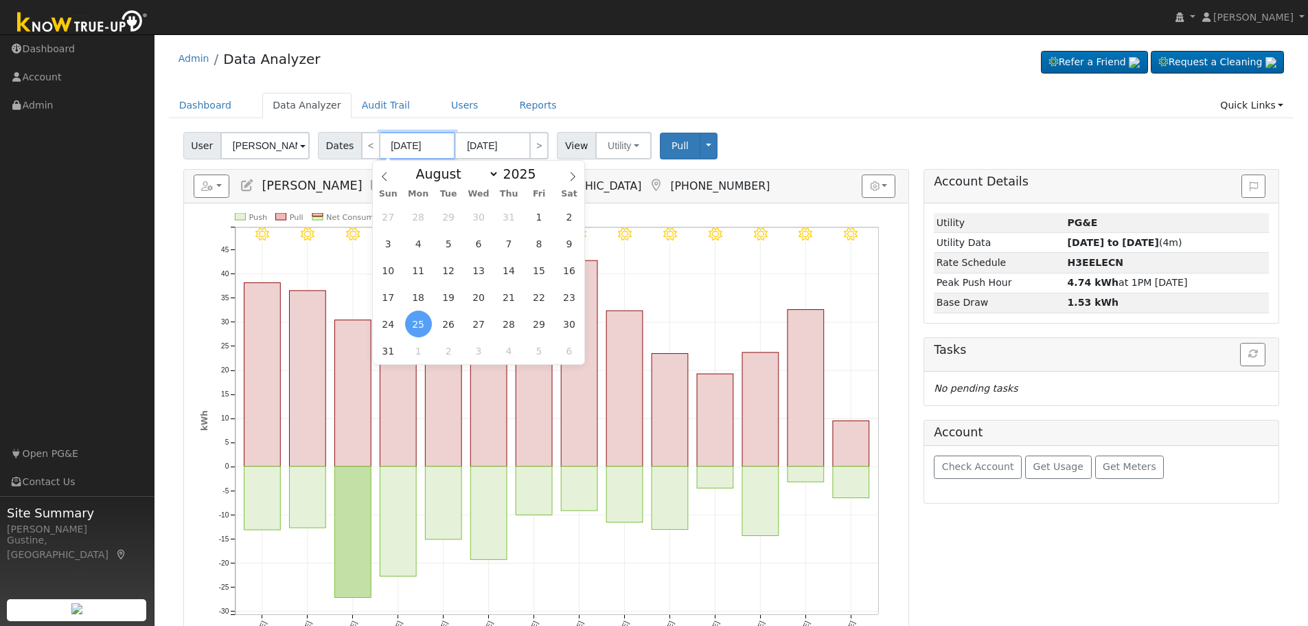
click at [402, 144] on input "08/25/2025" at bounding box center [418, 145] width 76 height 27
click at [389, 174] on icon at bounding box center [385, 177] width 10 height 10
select select "4"
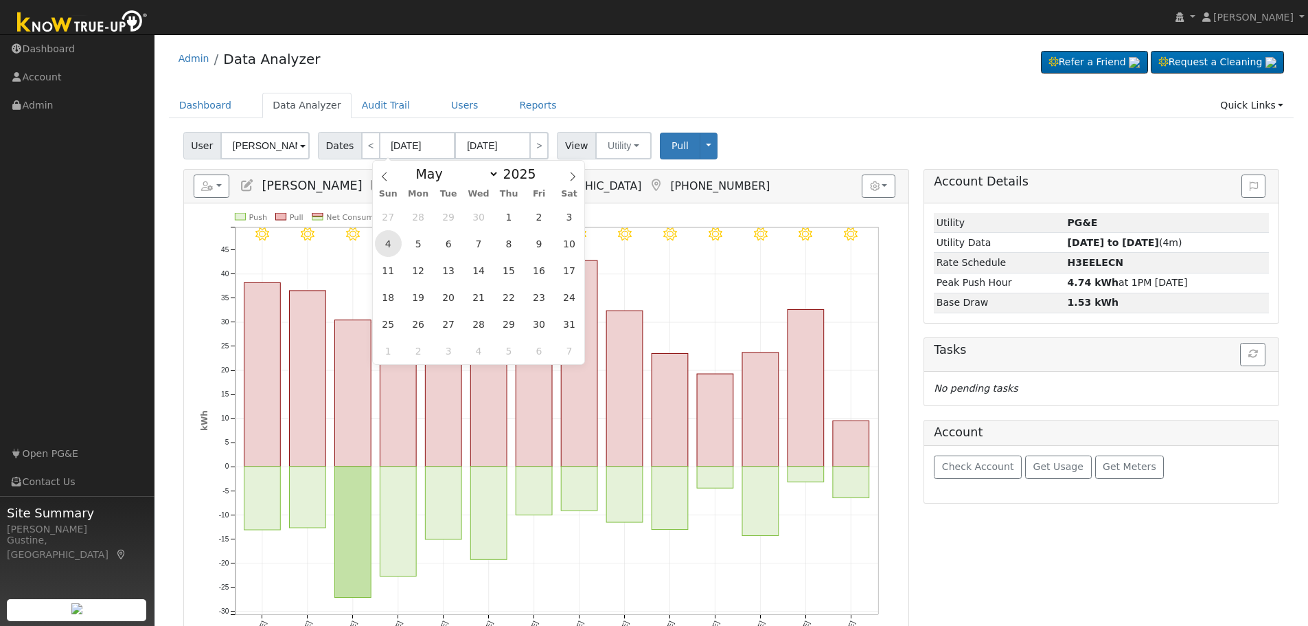
click at [390, 236] on span "4" at bounding box center [388, 243] width 27 height 27
type input "05/04/2025"
type input "05/17/2025"
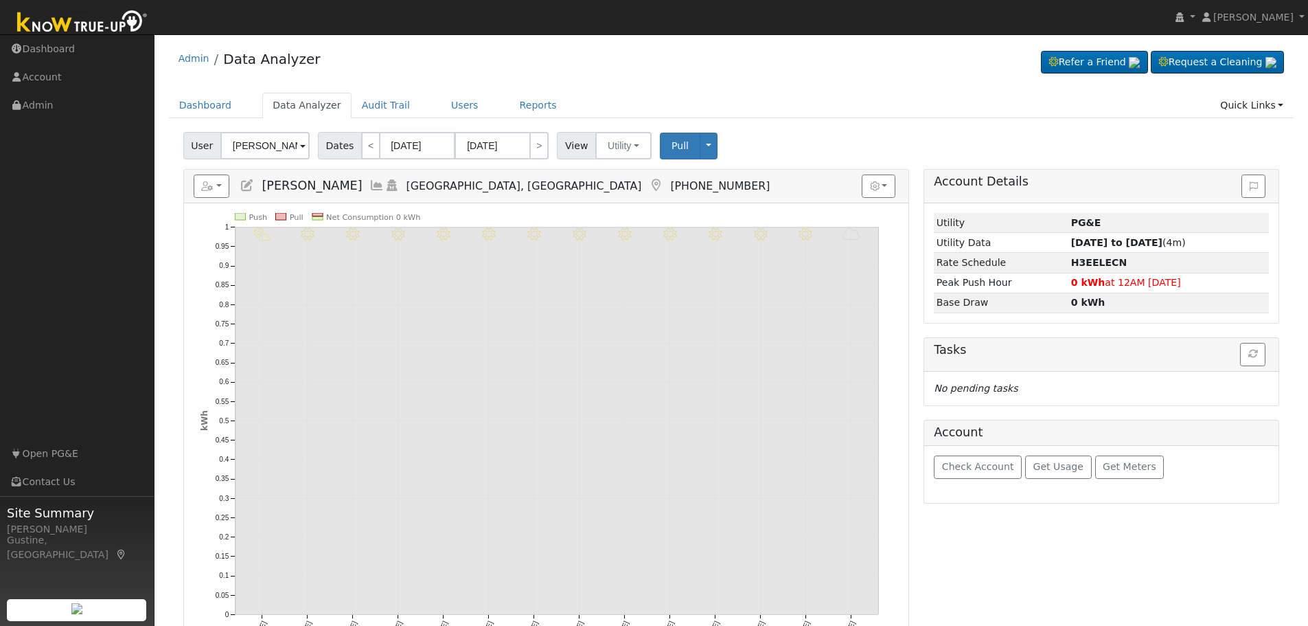
click at [720, 149] on div "User Juan Estrada Account Default Account Default Account 4005 East Platt Avenu…" at bounding box center [732, 143] width 1102 height 32
click at [671, 155] on button "Pull" at bounding box center [680, 146] width 41 height 27
click at [442, 111] on link "Users" at bounding box center [465, 105] width 48 height 25
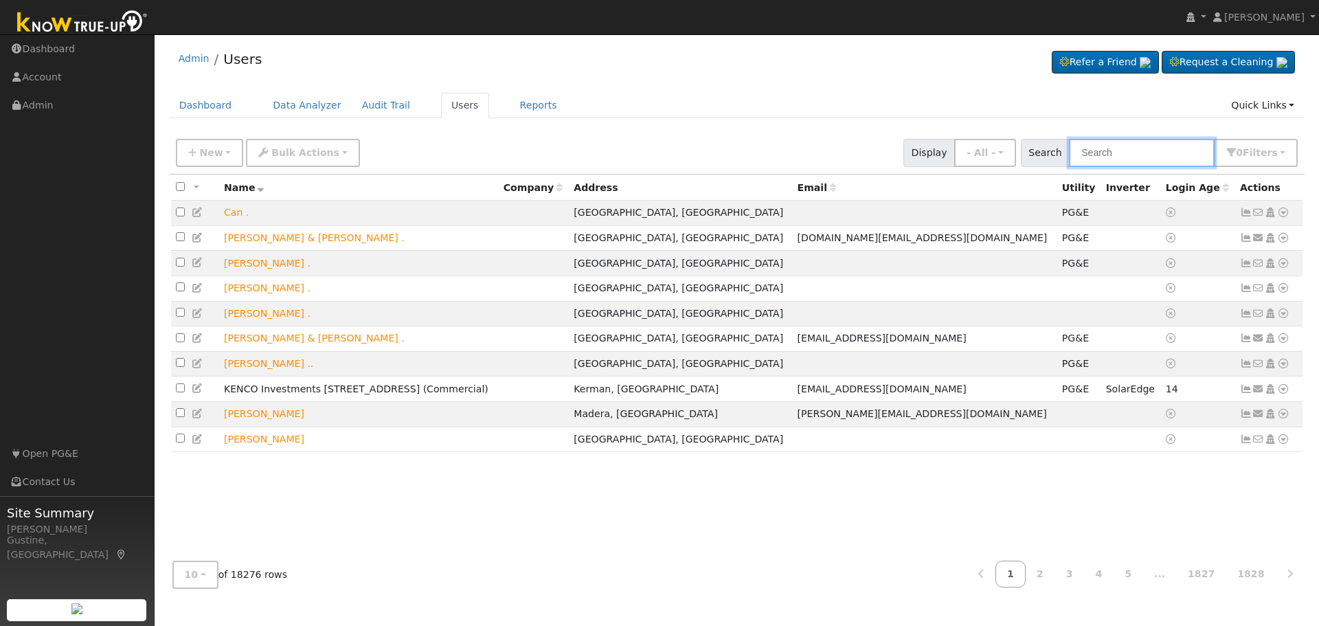
click at [1187, 163] on input "text" at bounding box center [1142, 153] width 146 height 28
type input "[PERSON_NAME]"
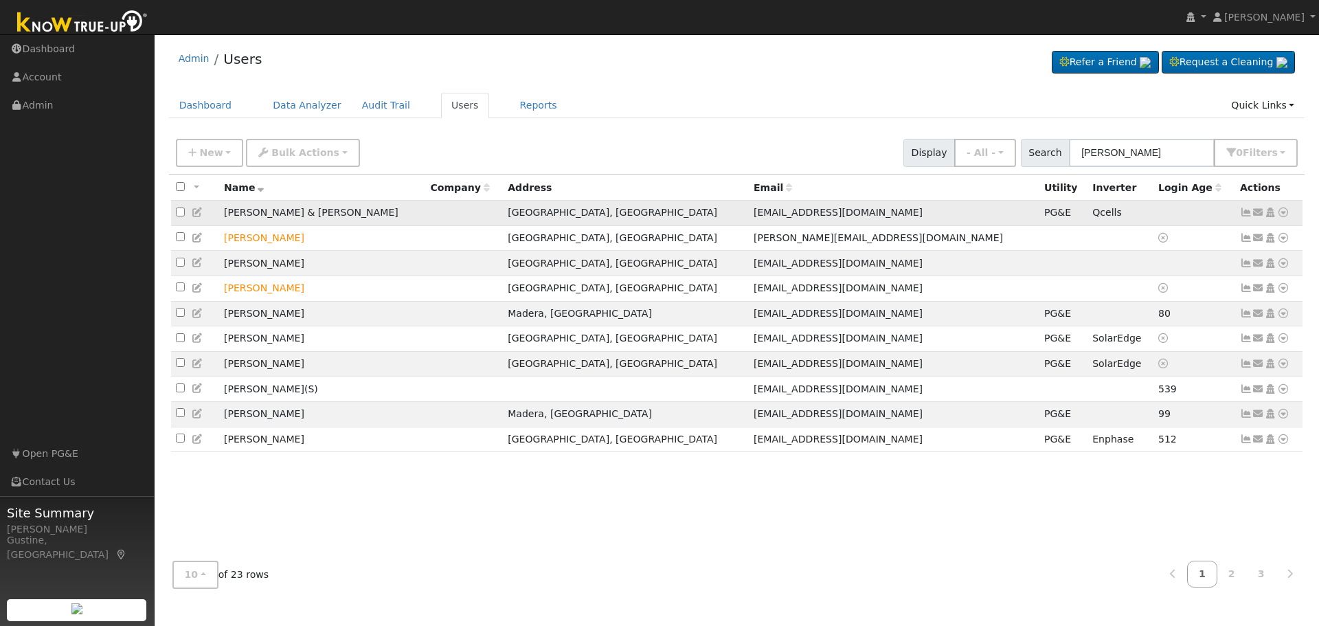
click at [1244, 214] on icon at bounding box center [1246, 212] width 12 height 10
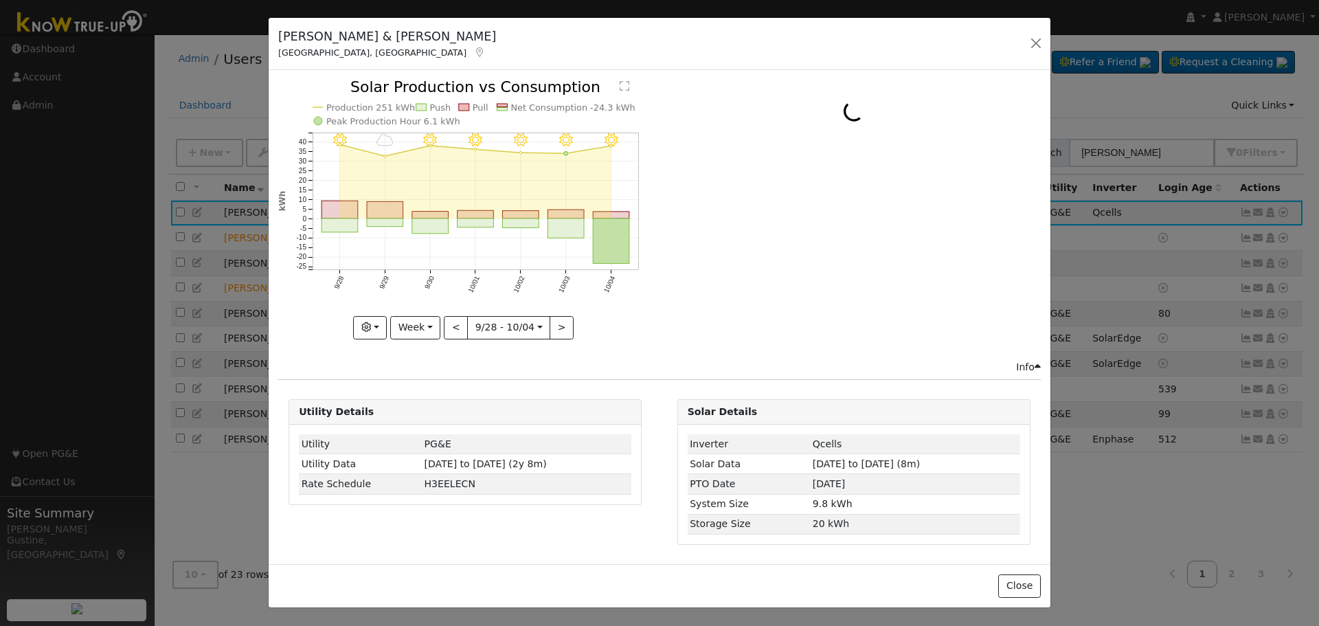
click at [609, 235] on rect "onclick=""" at bounding box center [611, 240] width 36 height 45
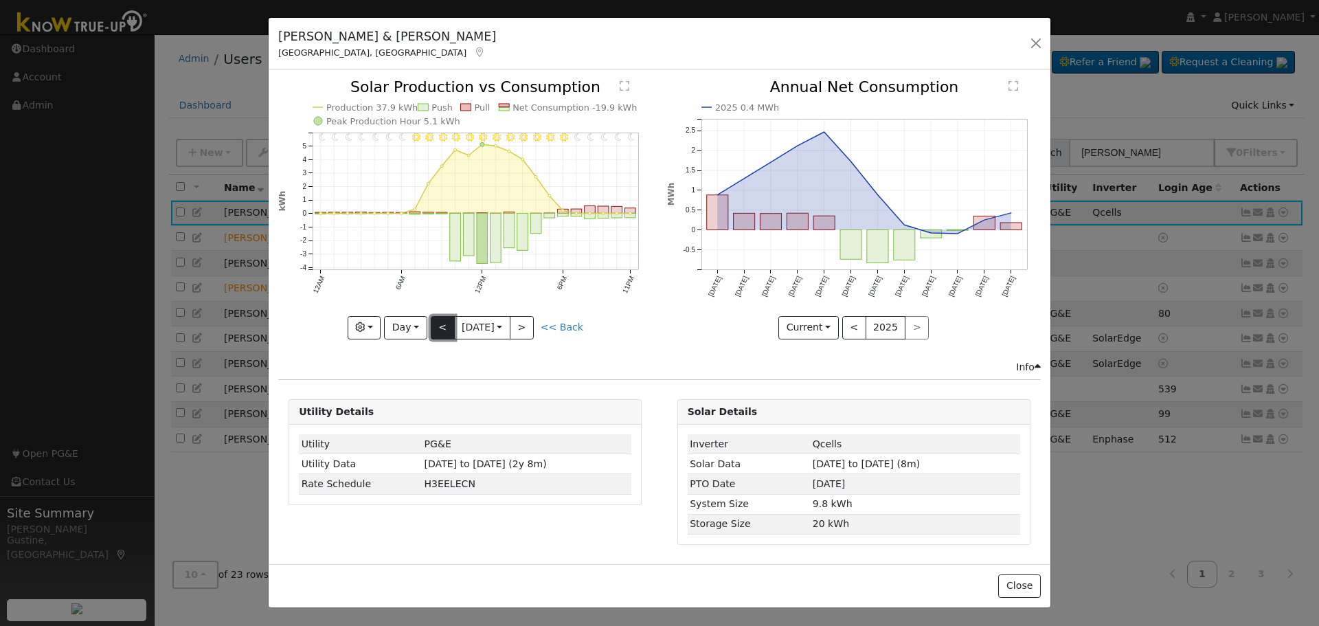
click at [433, 323] on button "<" at bounding box center [443, 327] width 24 height 23
type input "[DATE]"
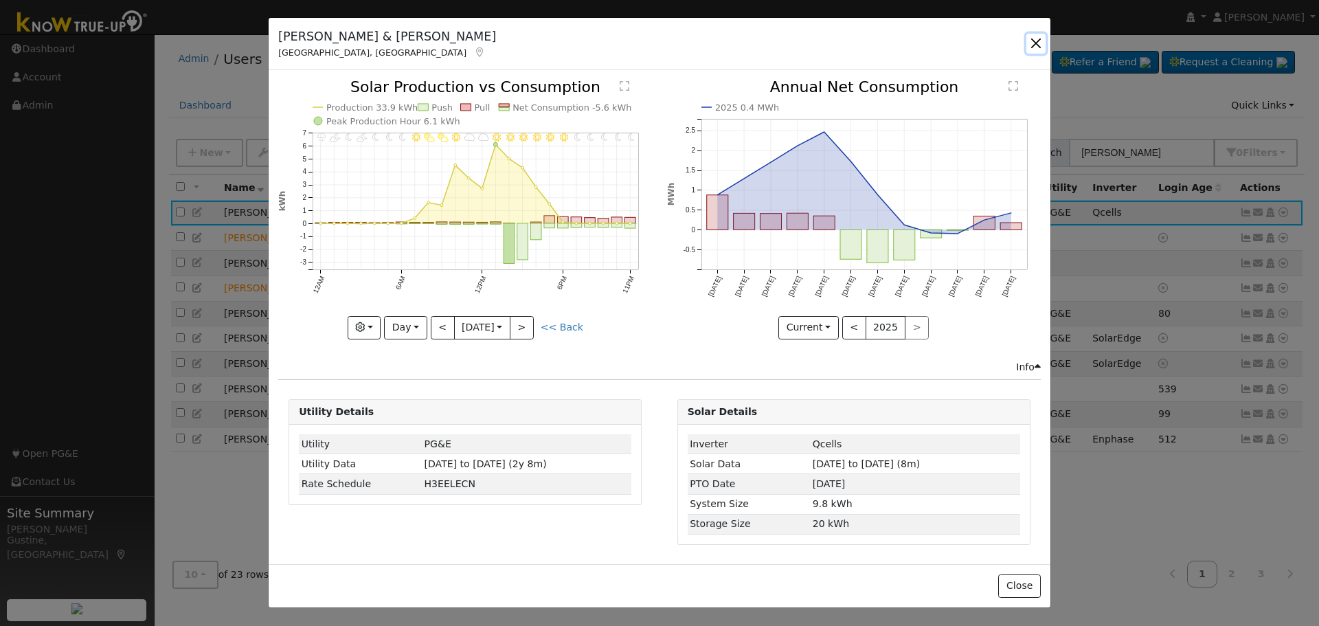
click at [1029, 43] on button "button" at bounding box center [1035, 43] width 19 height 19
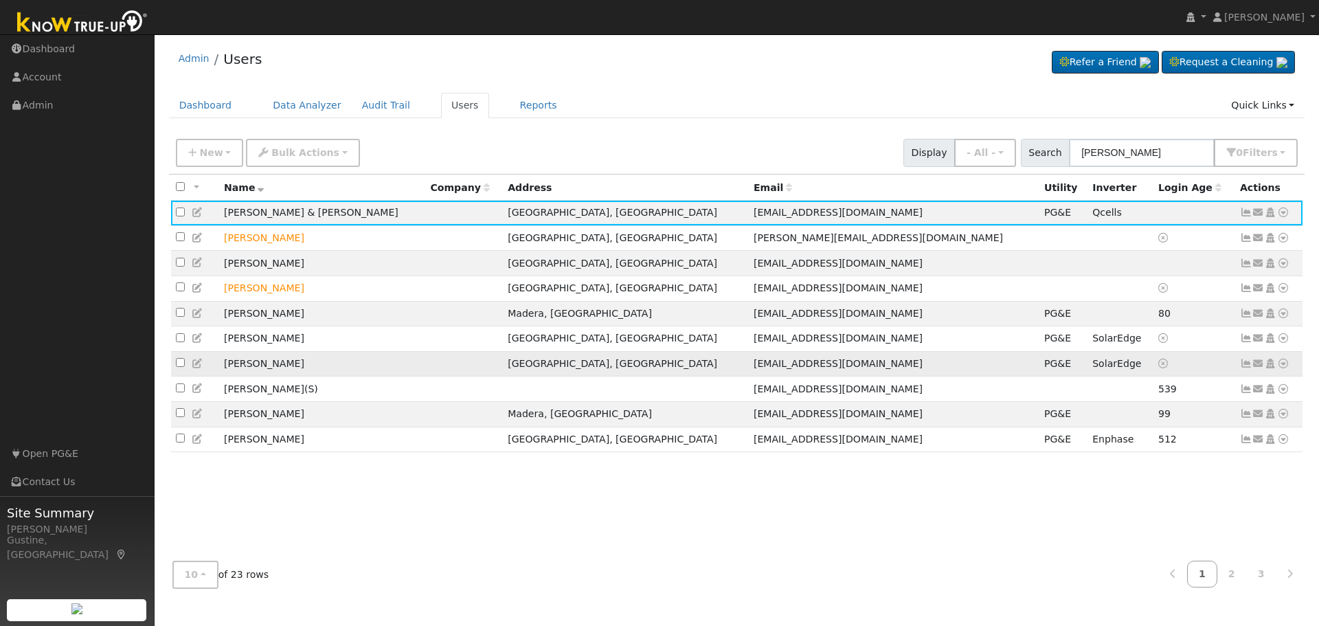
click at [1246, 368] on icon at bounding box center [1246, 364] width 12 height 10
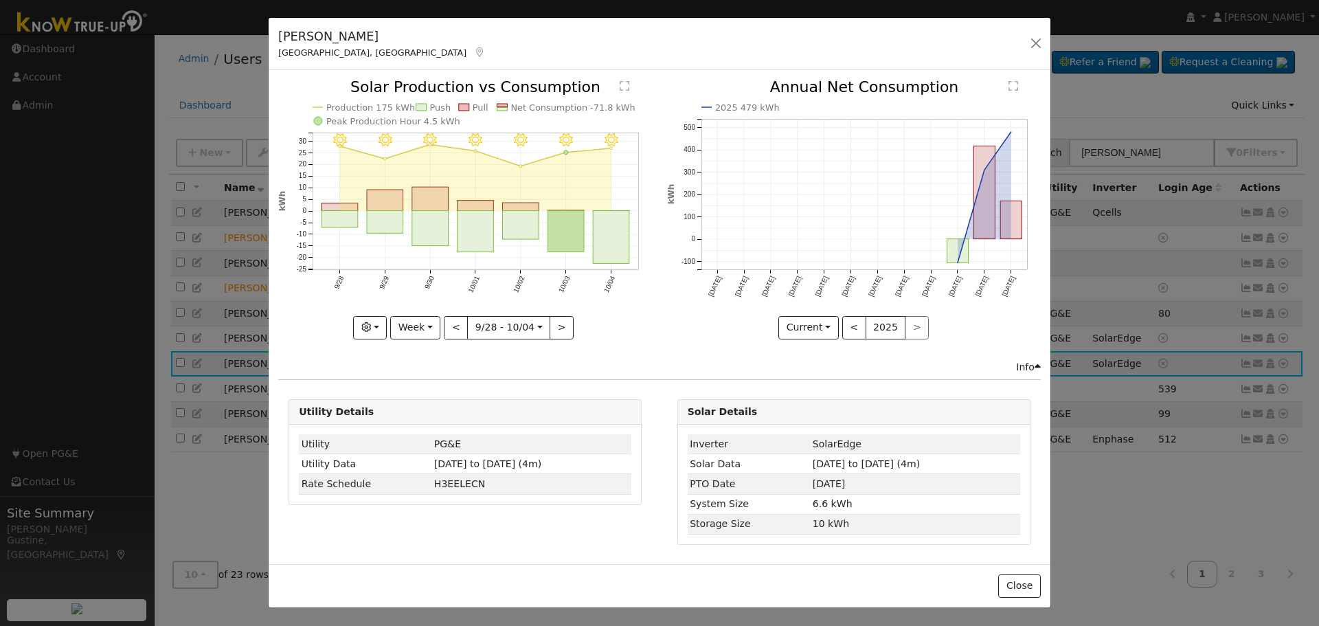
click at [611, 242] on rect "onclick=""" at bounding box center [611, 237] width 36 height 53
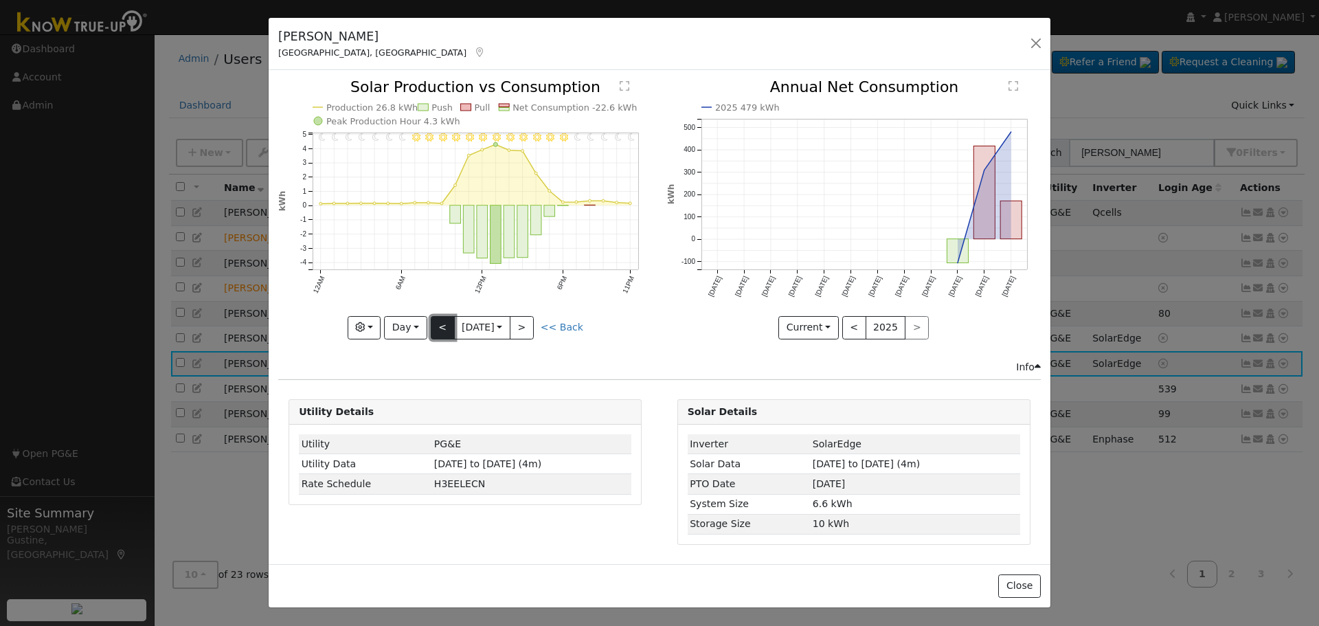
click at [442, 327] on button "<" at bounding box center [443, 327] width 24 height 23
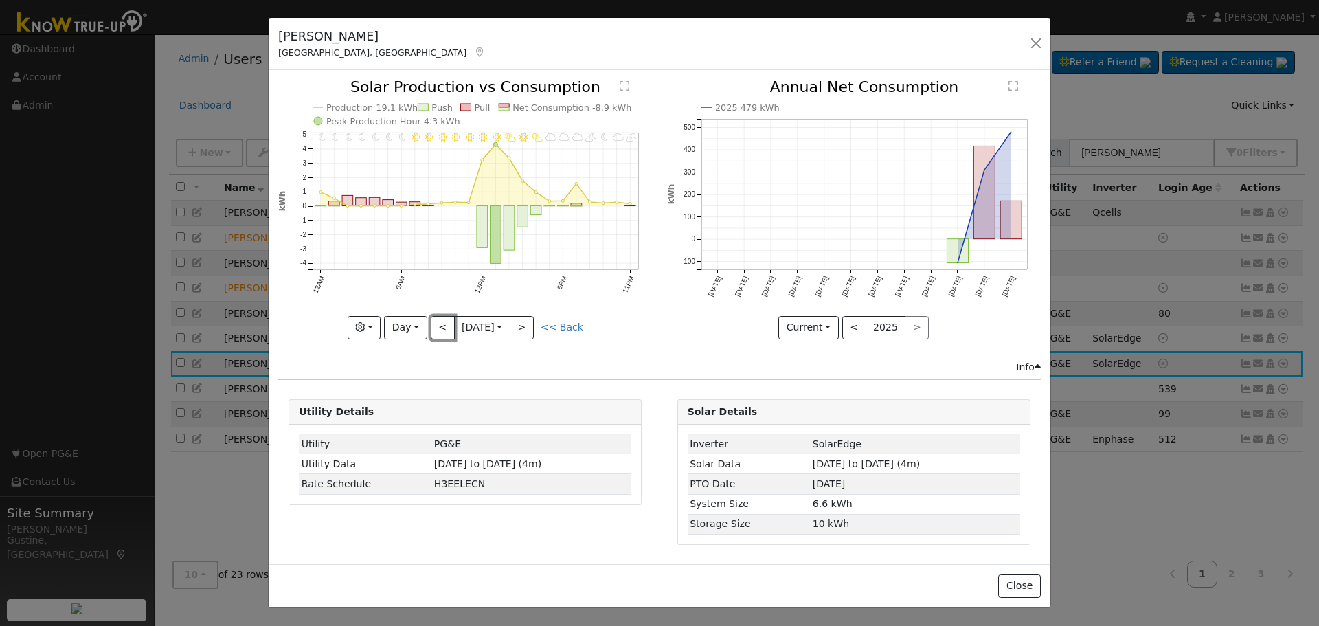
click at [442, 327] on button "<" at bounding box center [443, 327] width 24 height 23
type input "[DATE]"
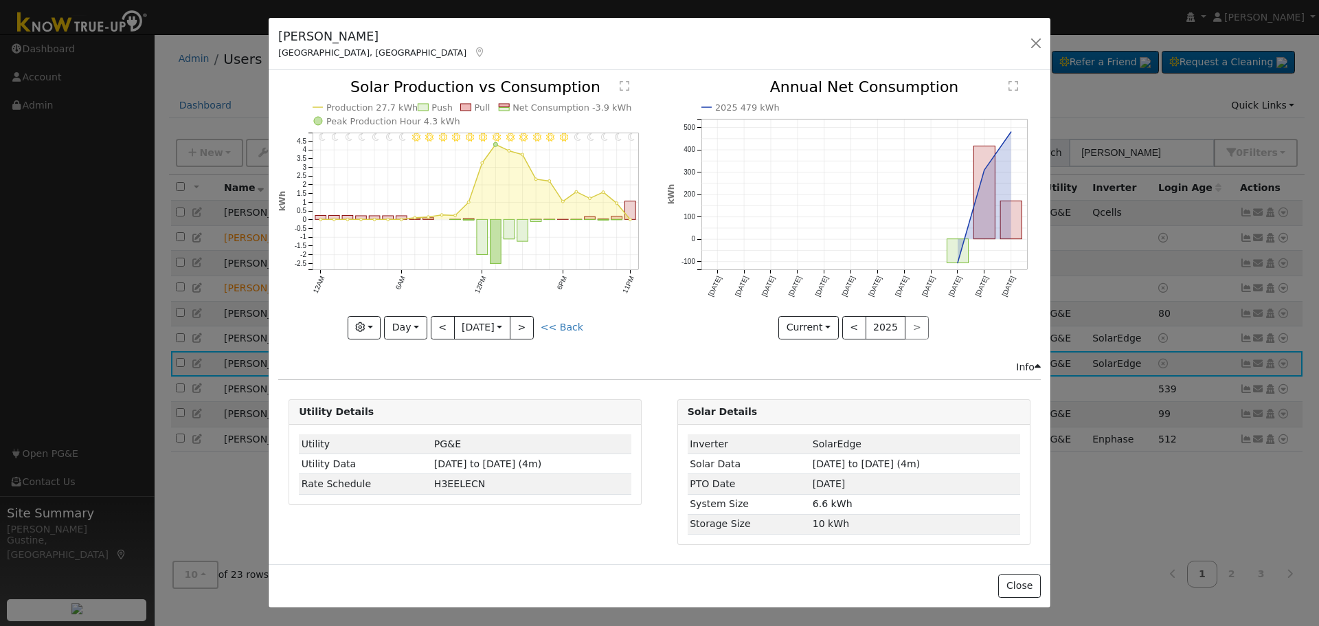
click at [1025, 42] on div "[PERSON_NAME] Fresno, [GEOGRAPHIC_DATA] Default Account Default Account [STREET…" at bounding box center [660, 44] width 782 height 53
click at [1032, 42] on button "button" at bounding box center [1035, 43] width 19 height 19
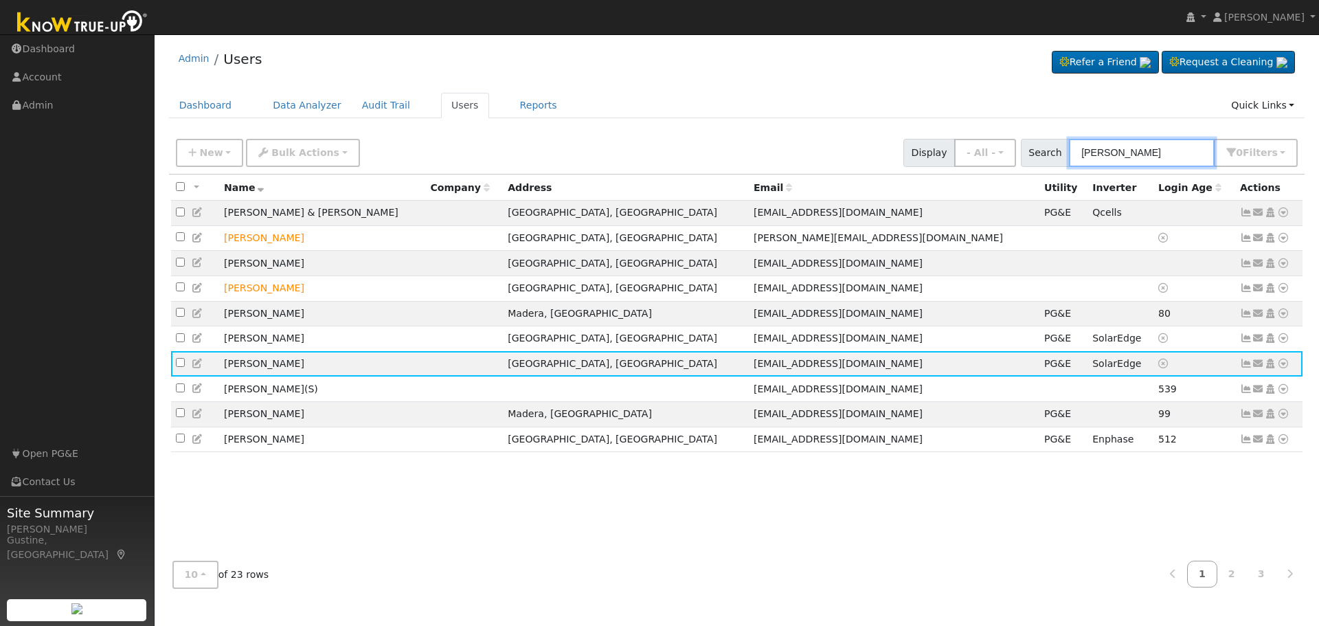
drag, startPoint x: 1135, startPoint y: 148, endPoint x: 899, endPoint y: 113, distance: 238.2
click at [911, 116] on div "Admin Users Refer a Friend Request a Cleaning" at bounding box center [736, 320] width 1150 height 558
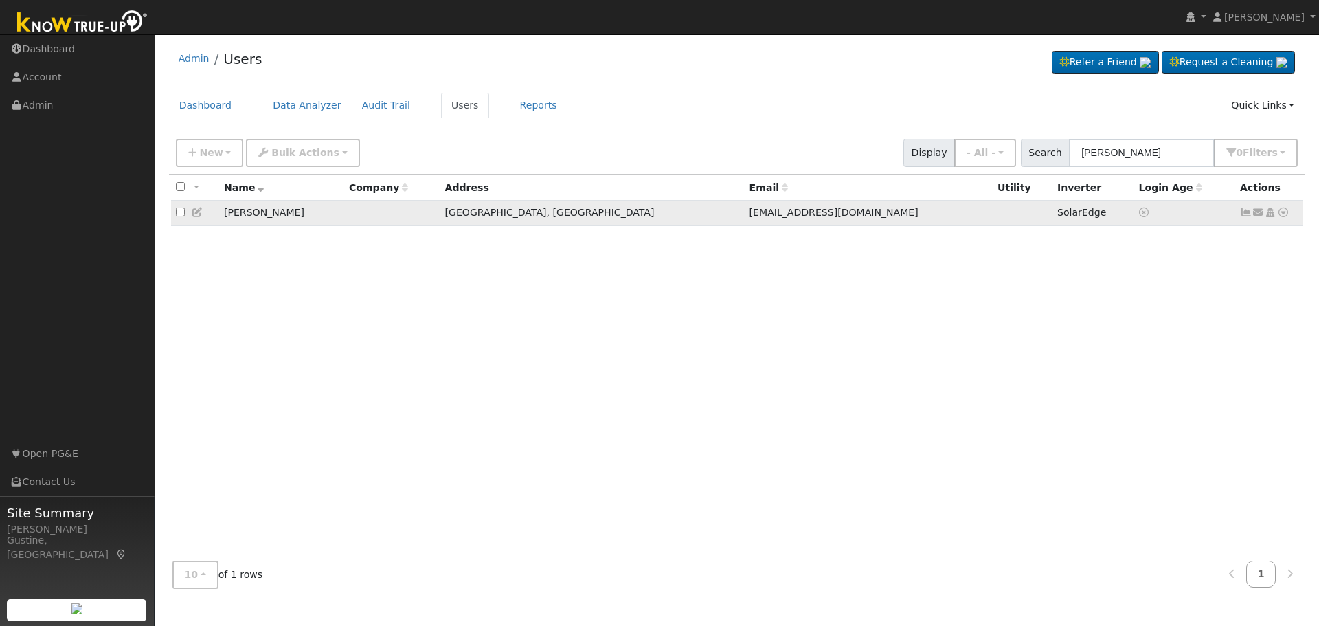
click at [1247, 217] on icon at bounding box center [1246, 212] width 12 height 10
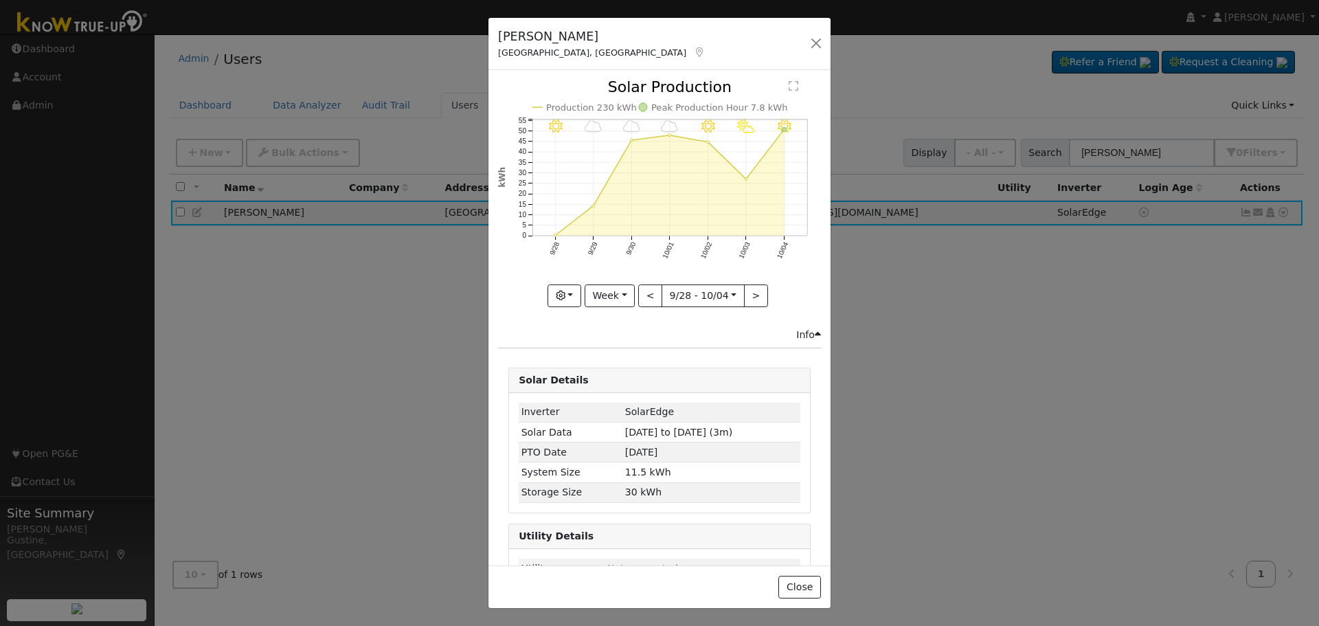
click at [832, 45] on div "[PERSON_NAME] Visalia, [GEOGRAPHIC_DATA] Default Account Default Account [STREE…" at bounding box center [659, 313] width 1319 height 626
click at [803, 49] on div "[PERSON_NAME], [GEOGRAPHIC_DATA] Default Account Default Account [STREET_ADDRES…" at bounding box center [659, 44] width 342 height 53
click at [810, 39] on button "button" at bounding box center [815, 43] width 19 height 19
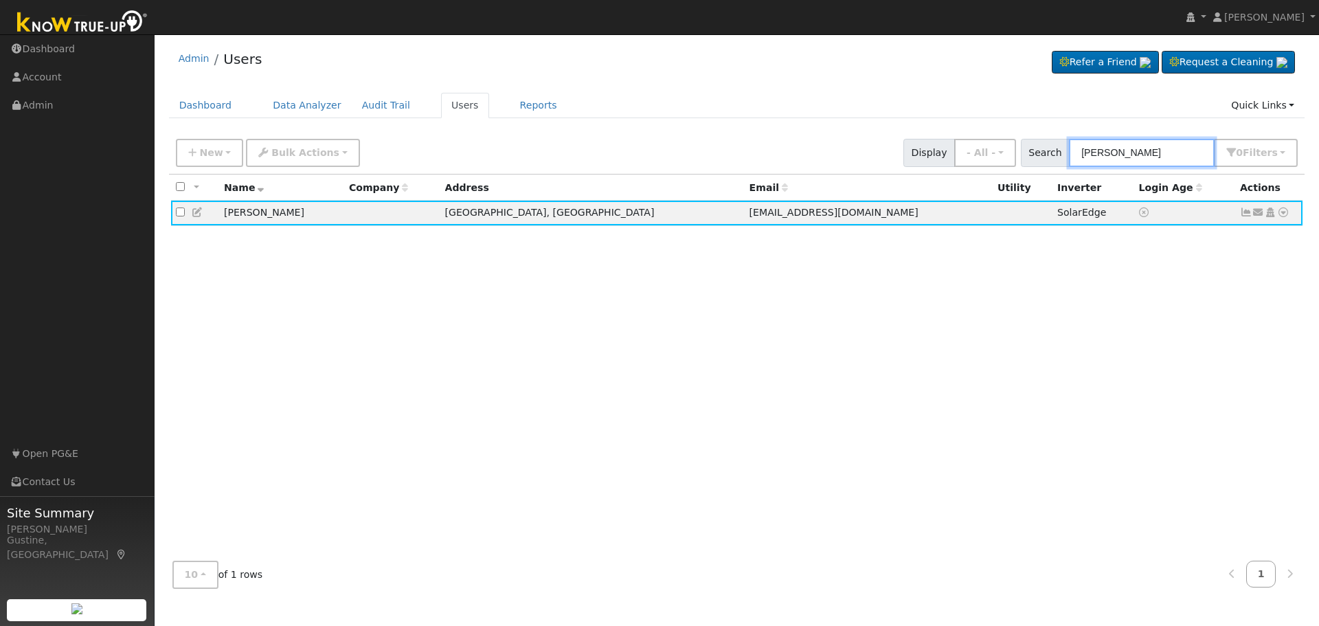
click at [1148, 155] on input "[PERSON_NAME]" at bounding box center [1142, 153] width 146 height 28
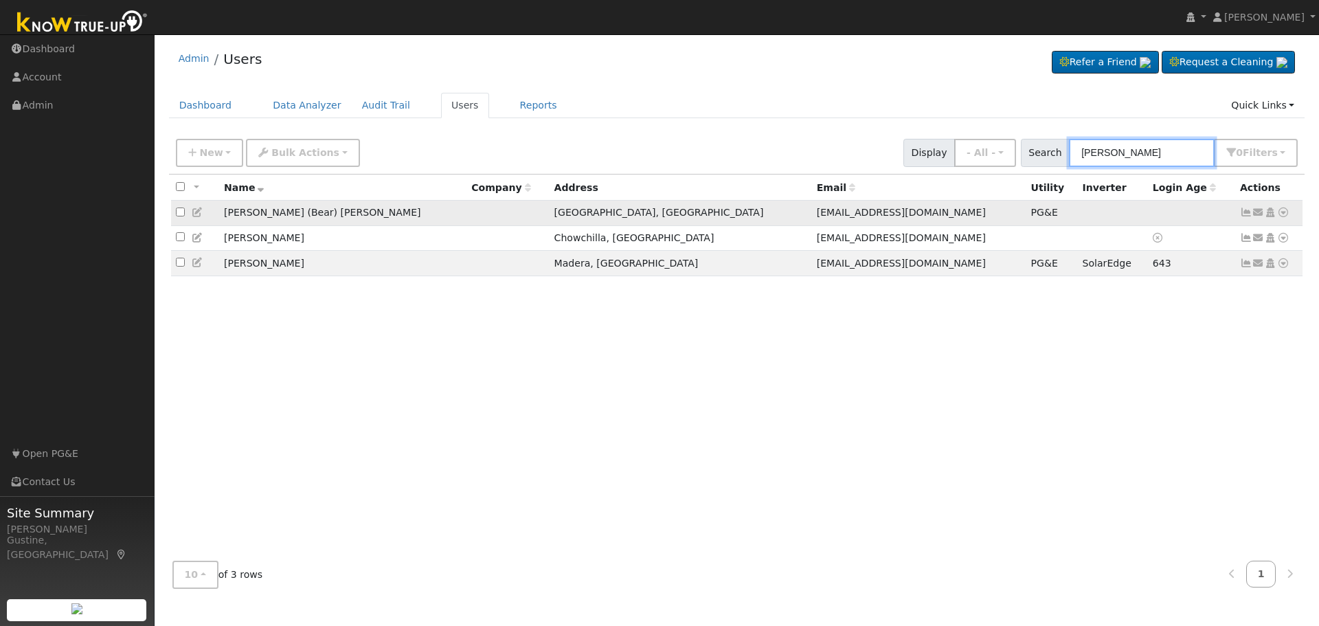
type input "[PERSON_NAME]"
click at [1249, 209] on link at bounding box center [1246, 212] width 12 height 11
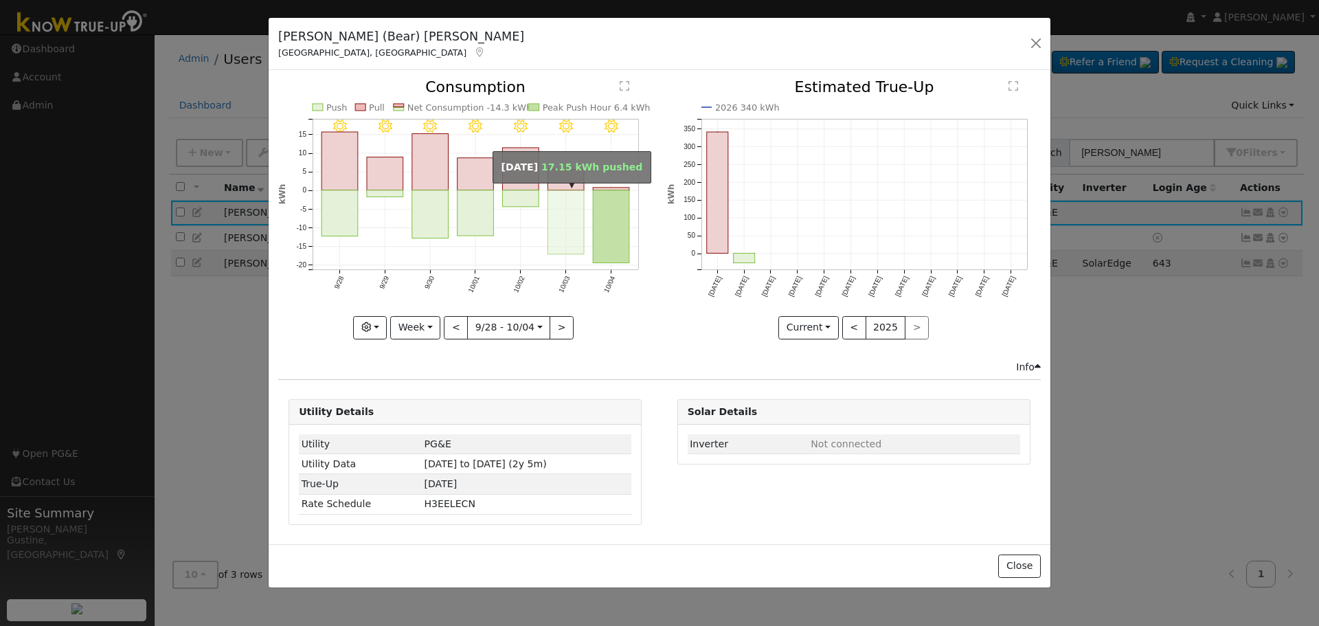
click at [581, 213] on rect "onclick=""" at bounding box center [566, 222] width 36 height 64
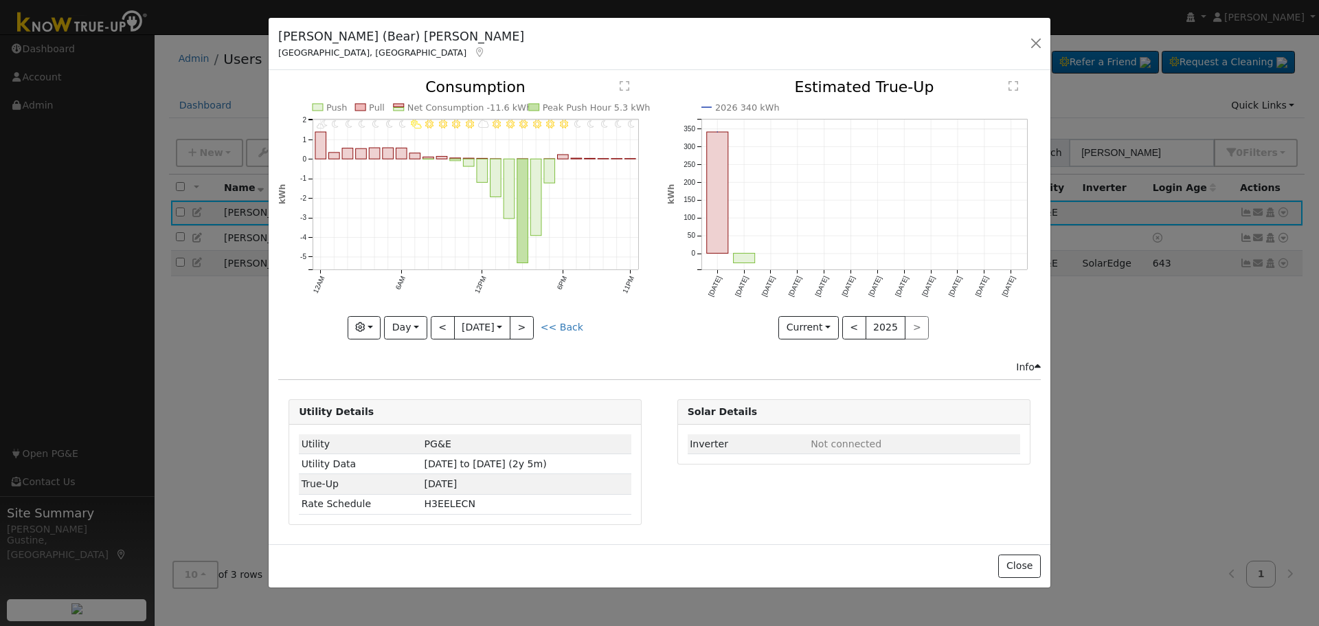
click at [520, 347] on div "11PM - Clear 10PM - Clear 9PM - Clear 8PM - Clear 7PM - Clear 6PM - Clear 5PM -…" at bounding box center [465, 220] width 388 height 280
click at [529, 337] on button ">" at bounding box center [522, 327] width 24 height 23
type input "[DATE]"
